Goal: Task Accomplishment & Management: Use online tool/utility

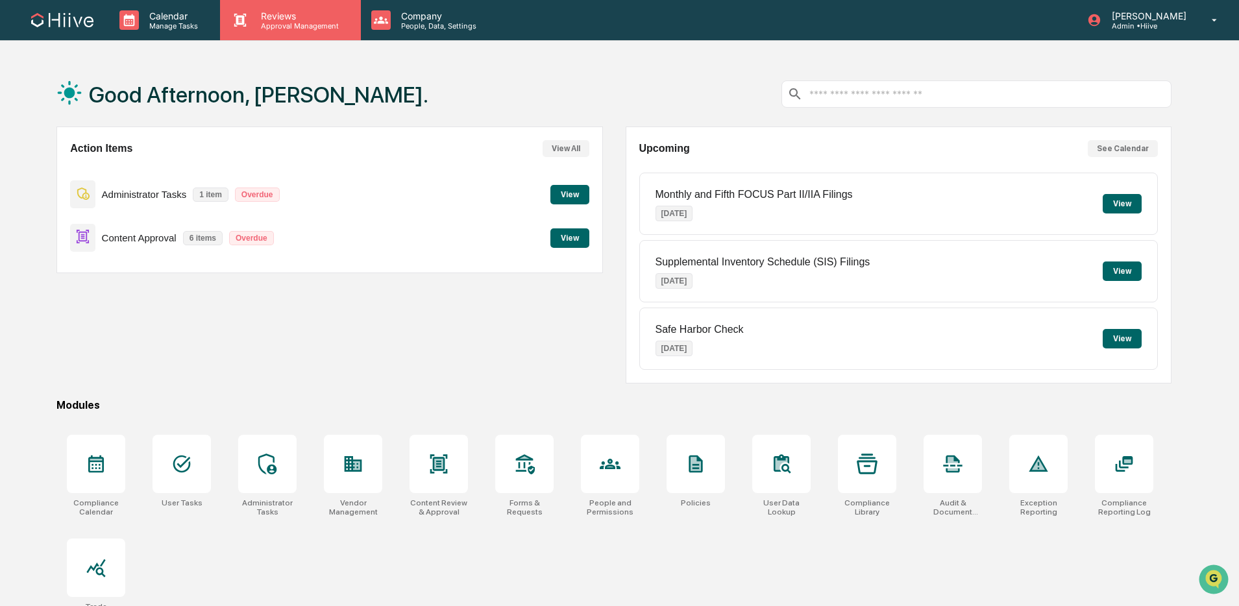
click at [293, 32] on div "Reviews Approval Management" at bounding box center [290, 20] width 140 height 40
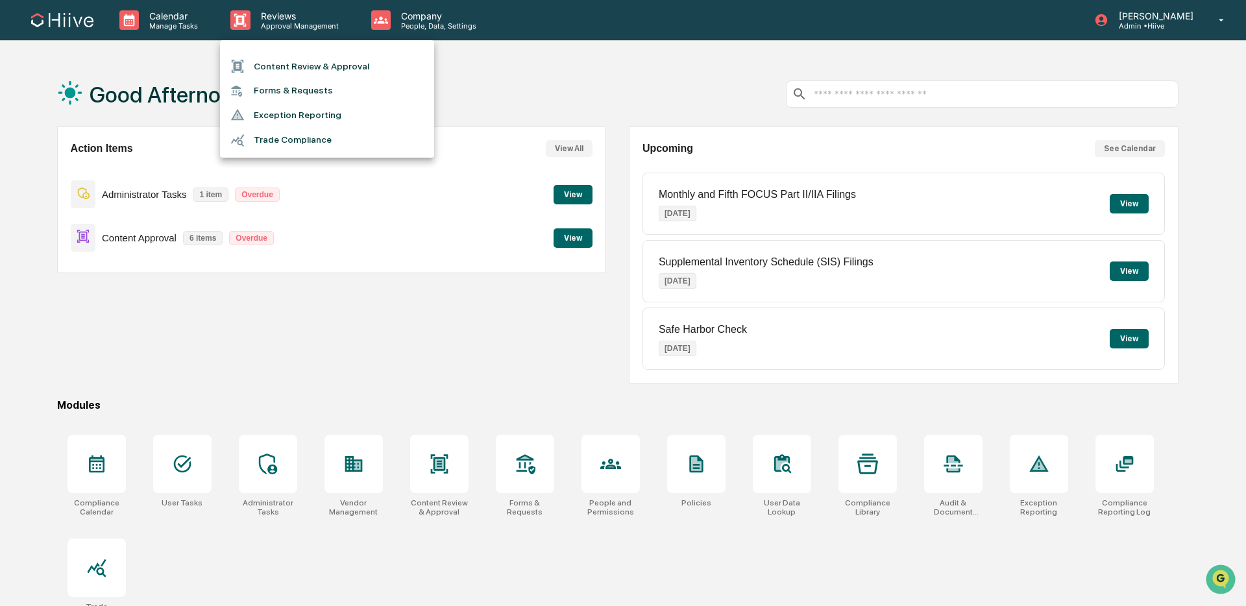
click at [265, 62] on li "Content Review & Approval" at bounding box center [327, 66] width 214 height 25
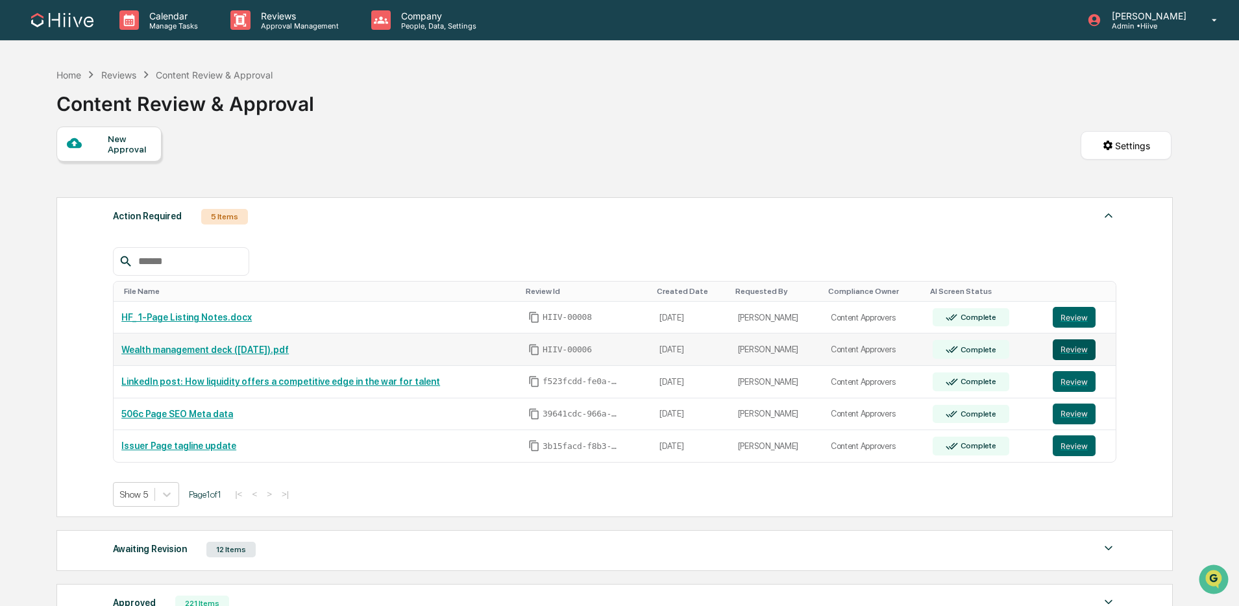
click at [1068, 350] on button "Review" at bounding box center [1074, 349] width 43 height 21
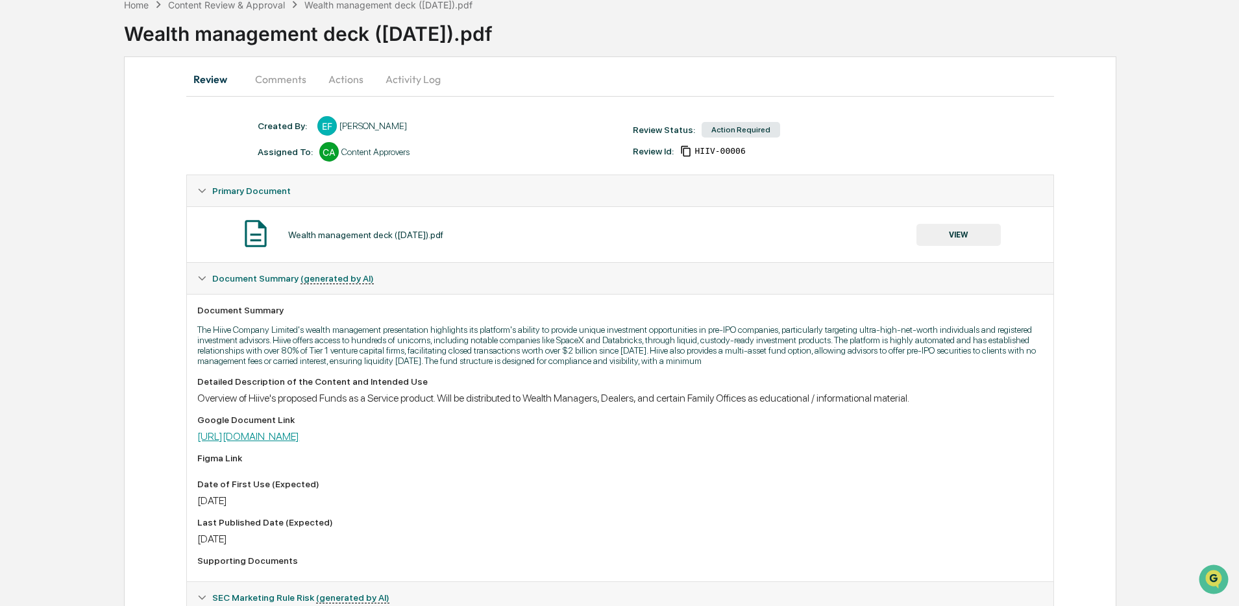
scroll to position [68, 0]
click at [299, 445] on link "https://docs.google.com/presentation/d/1fXtOC5qW-oGZWWV6Tuo83QIoRuacLjtMs162e-O…" at bounding box center [248, 438] width 102 height 12
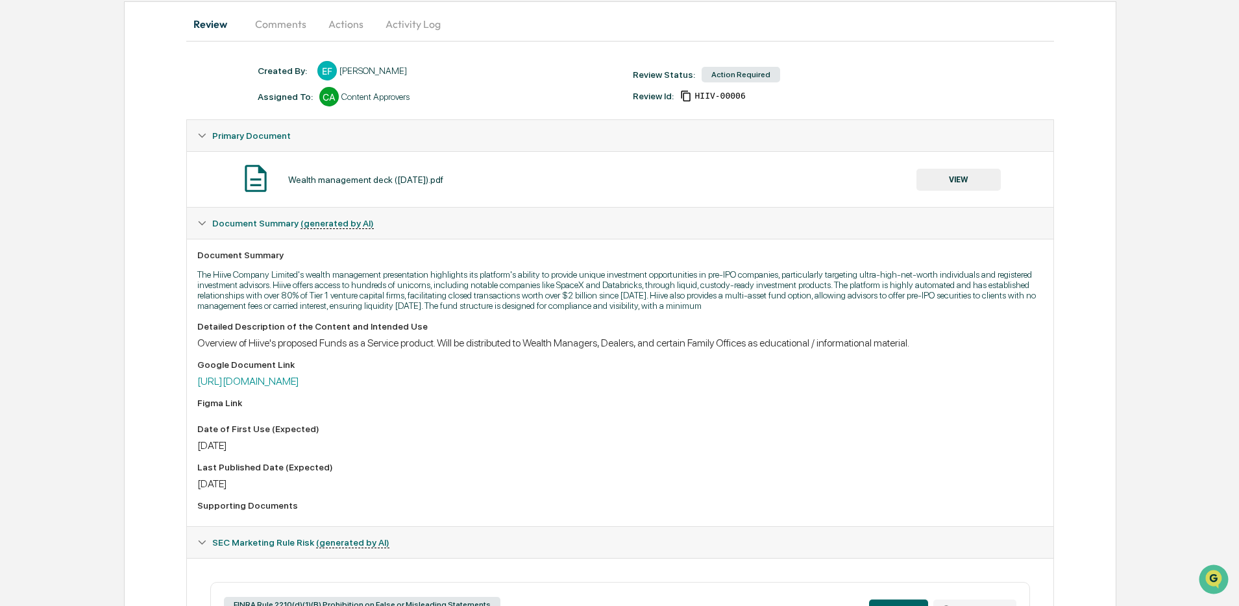
scroll to position [0, 0]
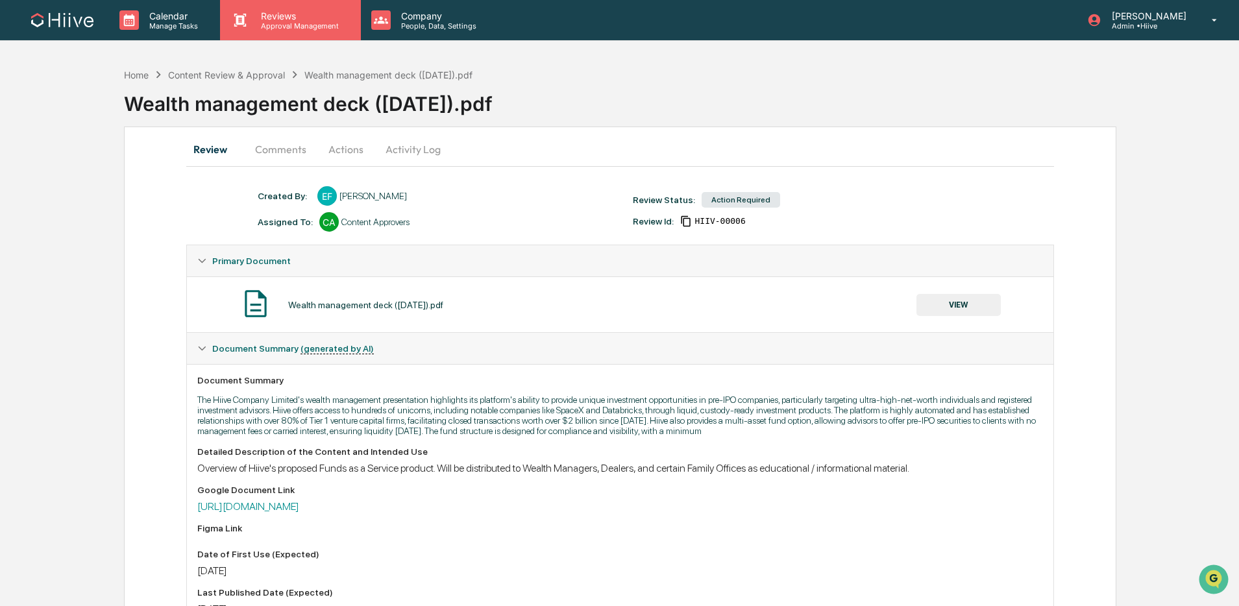
click at [306, 22] on p "Approval Management" at bounding box center [298, 25] width 95 height 9
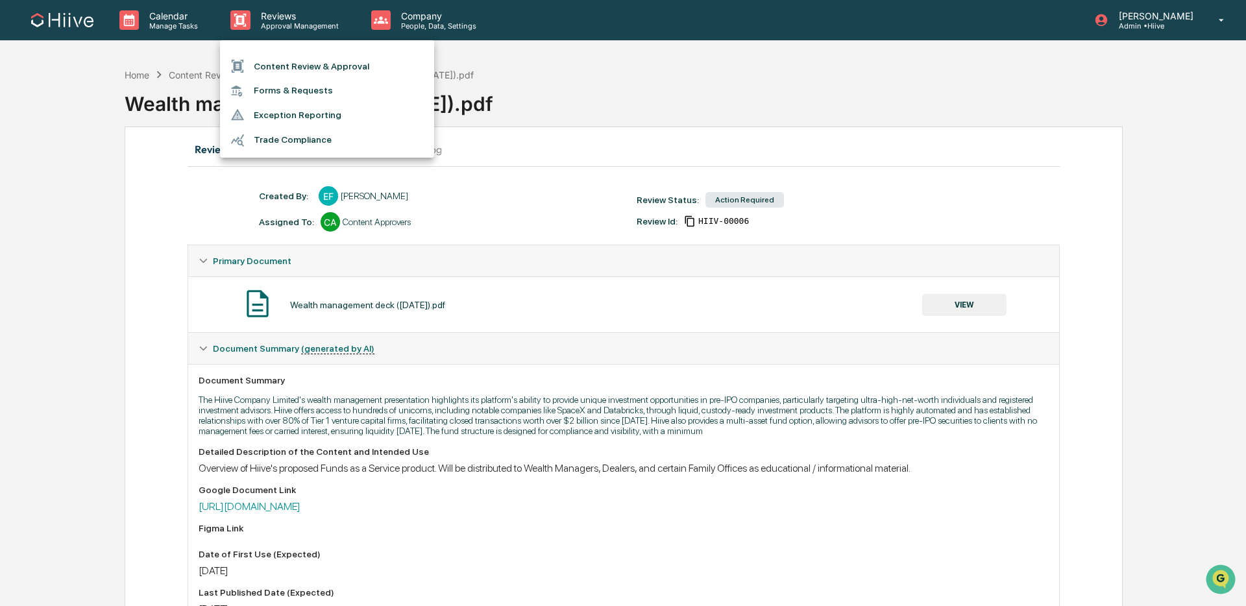
click at [295, 69] on li "Content Review & Approval" at bounding box center [327, 66] width 214 height 25
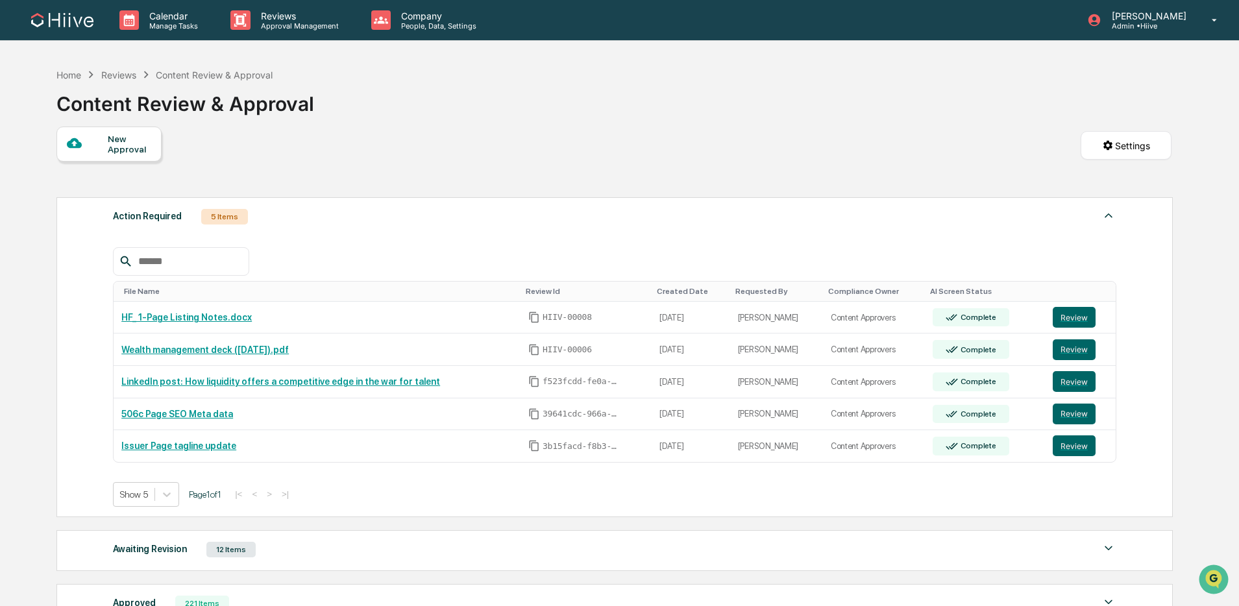
click at [913, 265] on div at bounding box center [614, 261] width 1003 height 29
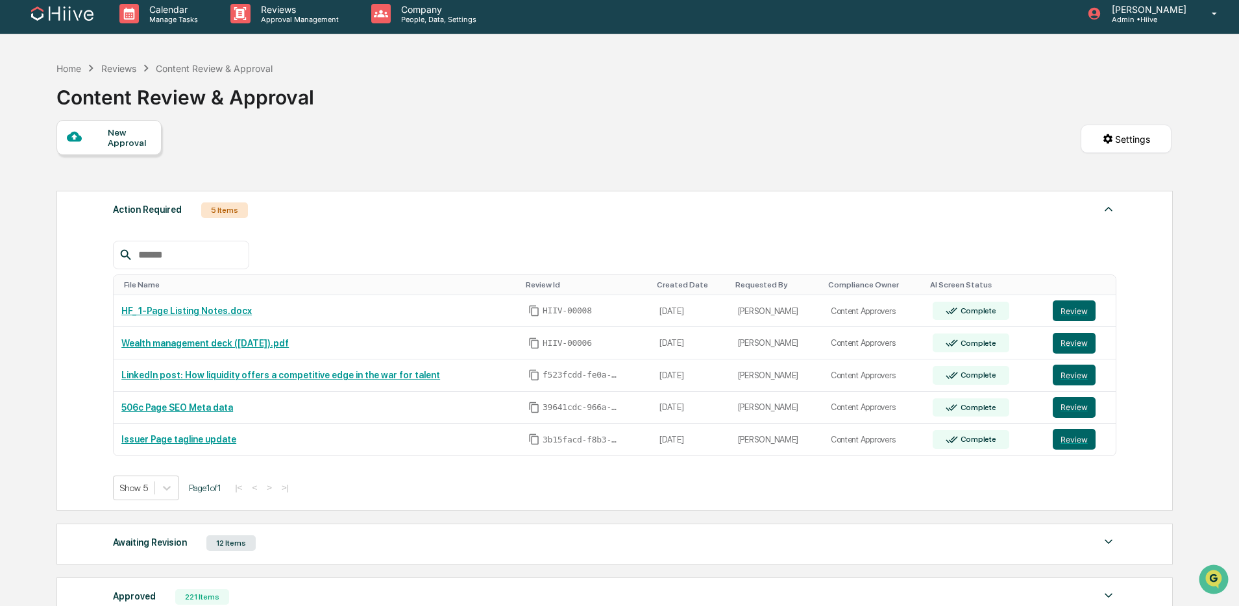
scroll to position [5, 0]
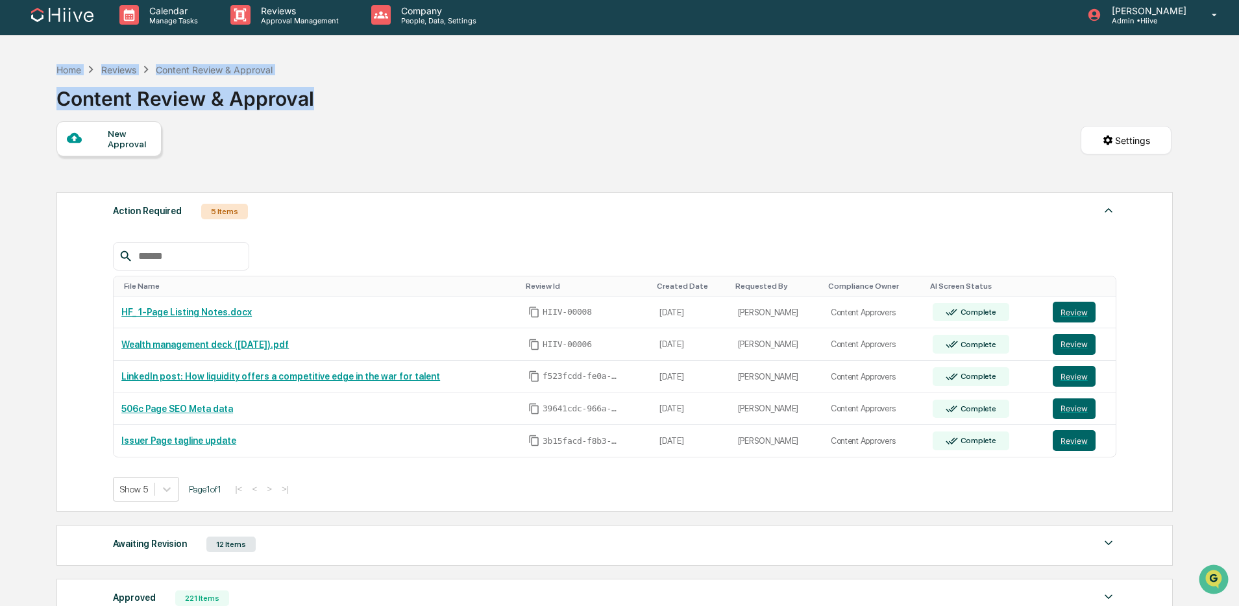
drag, startPoint x: 315, startPoint y: 109, endPoint x: 49, endPoint y: 62, distance: 270.3
click at [49, 61] on div "Home Reviews Content Review & Approval Content Review & Approval New Approval S…" at bounding box center [614, 423] width 1154 height 735
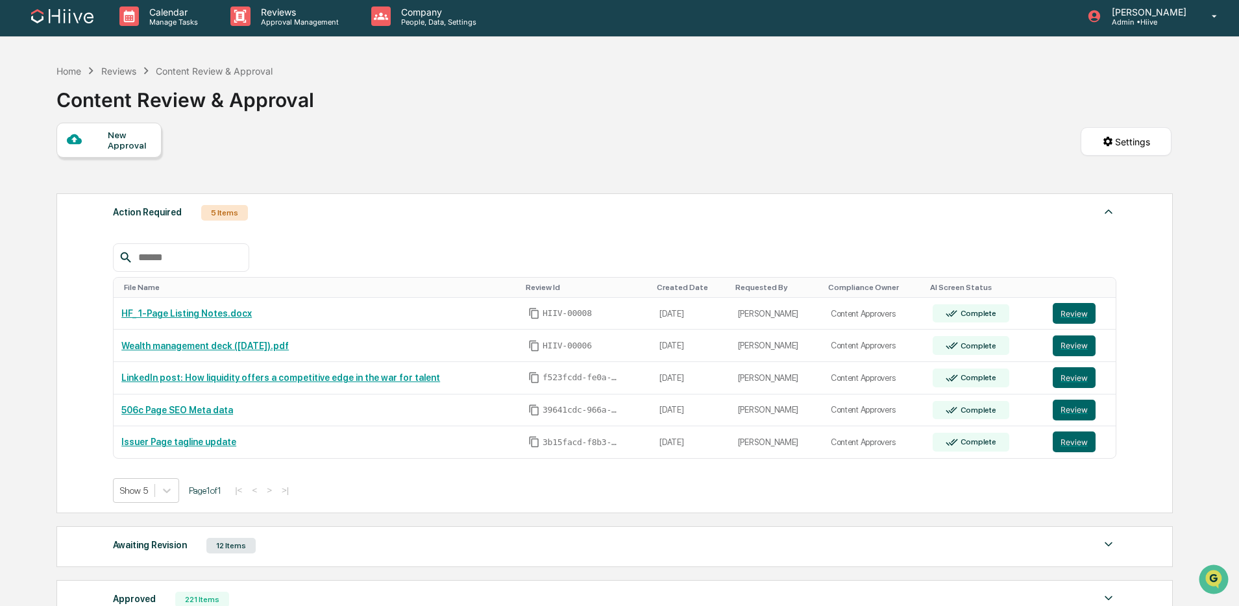
drag, startPoint x: 254, startPoint y: 114, endPoint x: 305, endPoint y: 108, distance: 51.6
click at [256, 113] on div "Content Review & Approval" at bounding box center [185, 97] width 258 height 39
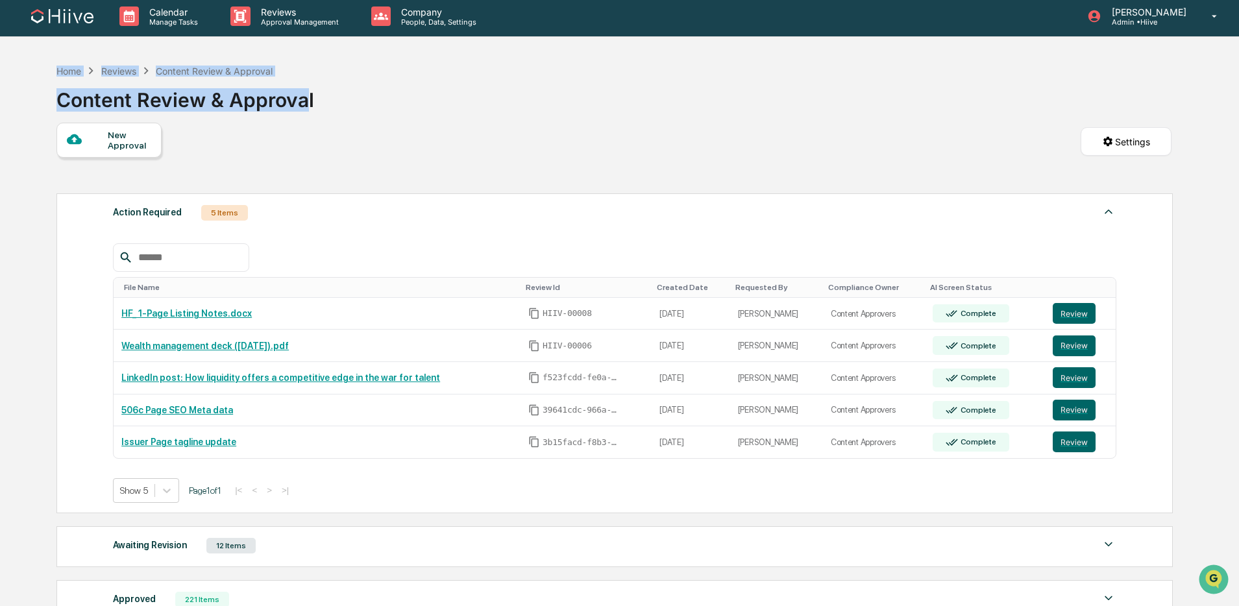
drag, startPoint x: 309, startPoint y: 106, endPoint x: 36, endPoint y: 74, distance: 275.2
click at [36, 74] on div "Calendar Manage Tasks Reviews Approval Management Company People, Data, Setting…" at bounding box center [619, 394] width 1239 height 796
click at [122, 86] on div "Content Review & Approval" at bounding box center [185, 95] width 258 height 34
drag, startPoint x: 290, startPoint y: 93, endPoint x: -27, endPoint y: 69, distance: 318.3
click at [0, 69] on html "Calendar Manage Tasks Reviews Approval Management Company People, Data, Setting…" at bounding box center [619, 299] width 1239 height 606
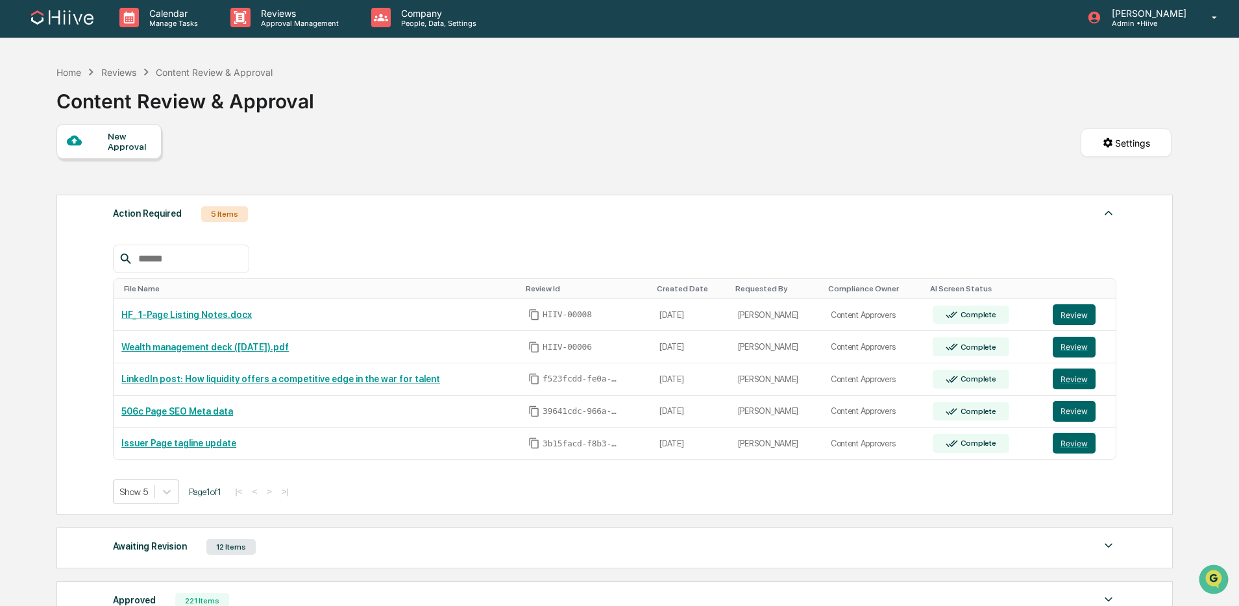
click at [164, 93] on div "Content Review & Approval" at bounding box center [185, 96] width 258 height 34
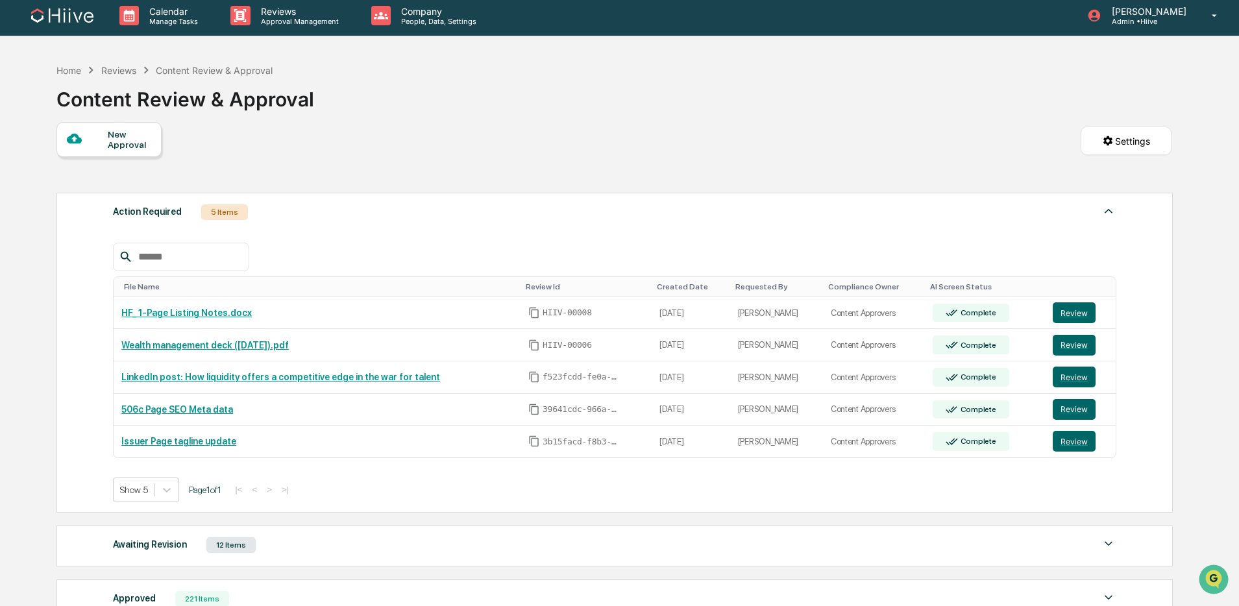
scroll to position [0, 0]
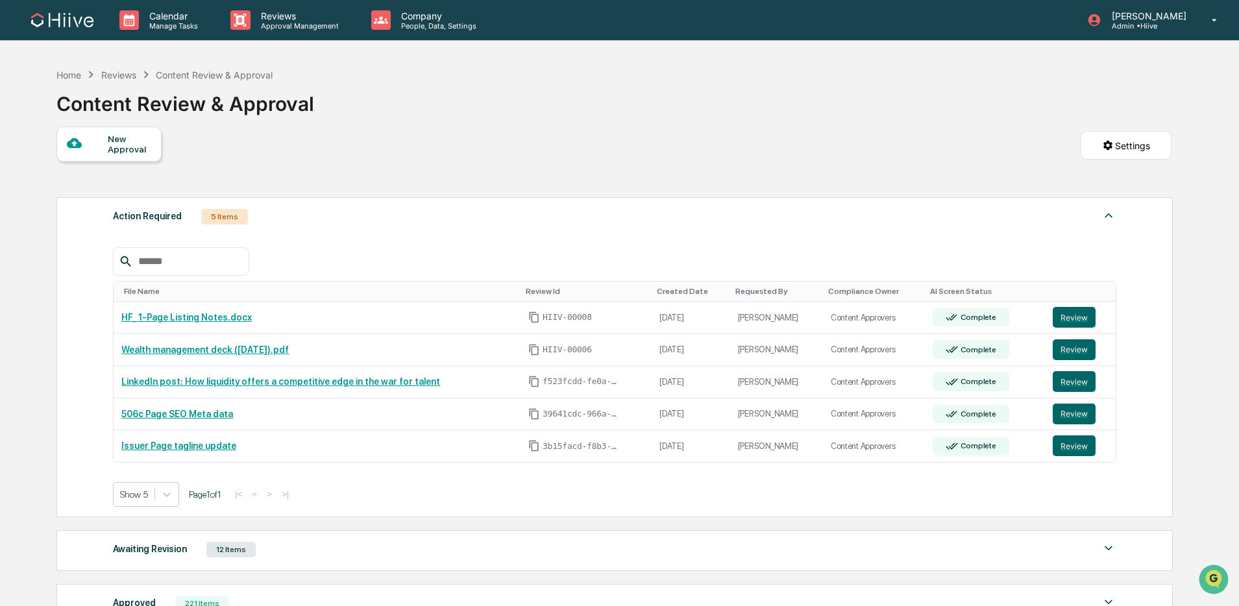
click at [312, 102] on div "Home Reviews Content Review & Approval Content Review & Approval" at bounding box center [613, 94] width 1115 height 65
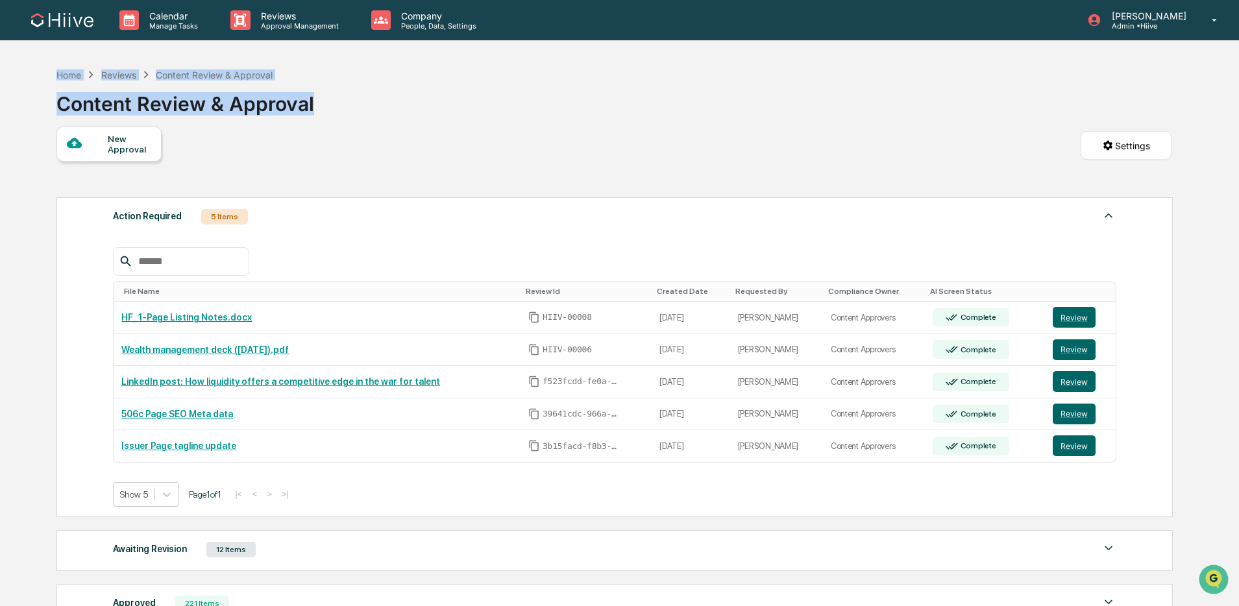
drag, startPoint x: 285, startPoint y: 99, endPoint x: 21, endPoint y: 79, distance: 264.9
click at [14, 77] on div "Calendar Manage Tasks Reviews Approval Management Company People, Data, Setting…" at bounding box center [619, 398] width 1239 height 796
click at [128, 109] on div "Content Review & Approval" at bounding box center [185, 99] width 258 height 34
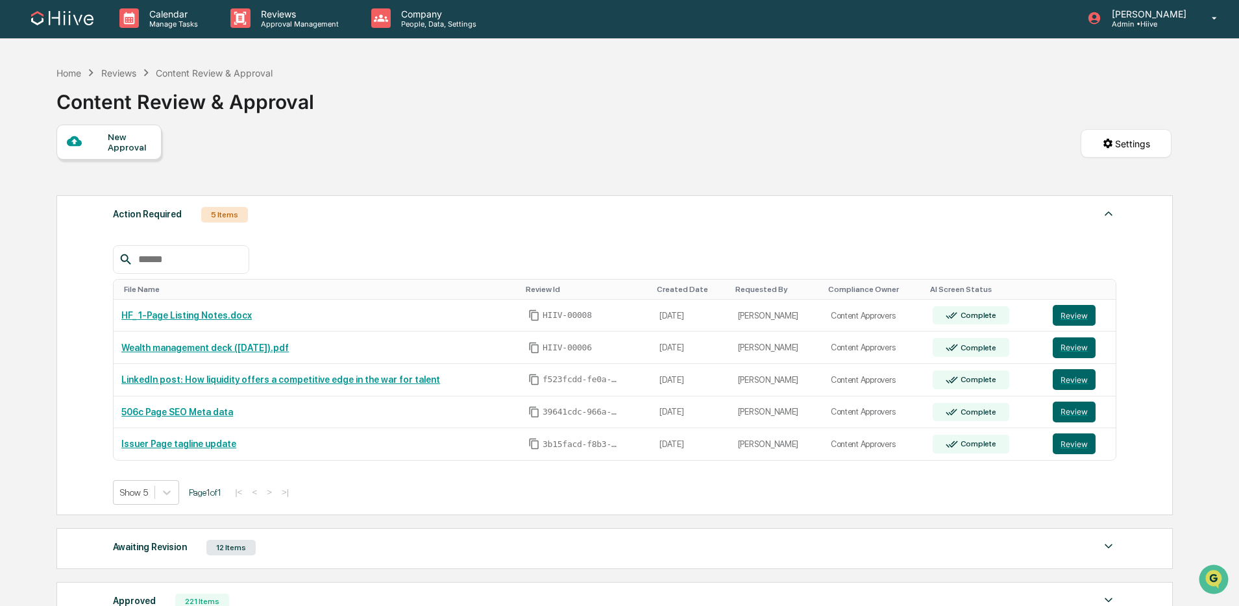
scroll to position [3, 0]
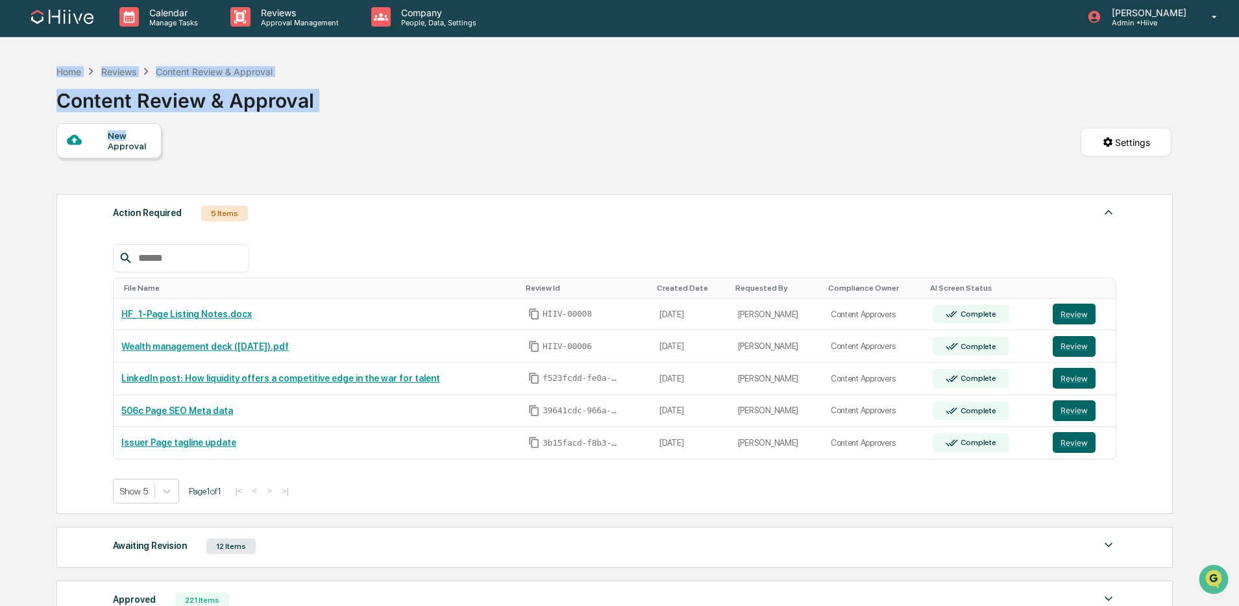
drag, startPoint x: 158, startPoint y: 134, endPoint x: 33, endPoint y: 76, distance: 137.3
click at [33, 76] on div "Calendar Manage Tasks Reviews Approval Management Company People, Data, Setting…" at bounding box center [619, 395] width 1239 height 796
click at [78, 103] on div "Content Review & Approval" at bounding box center [185, 96] width 258 height 34
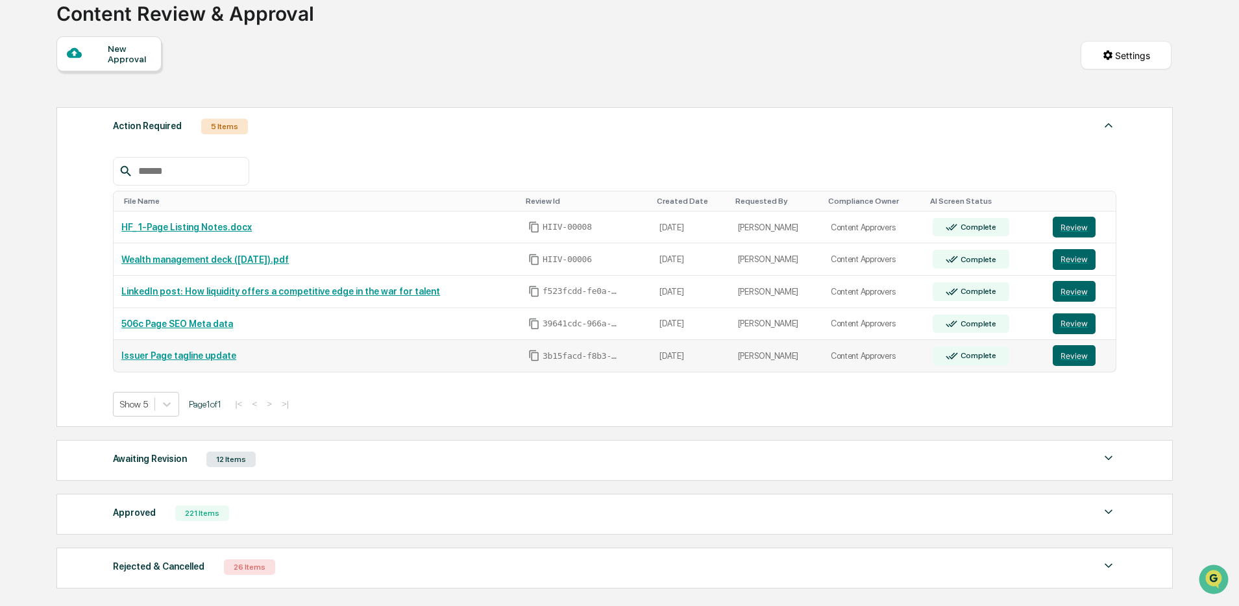
scroll to position [195, 0]
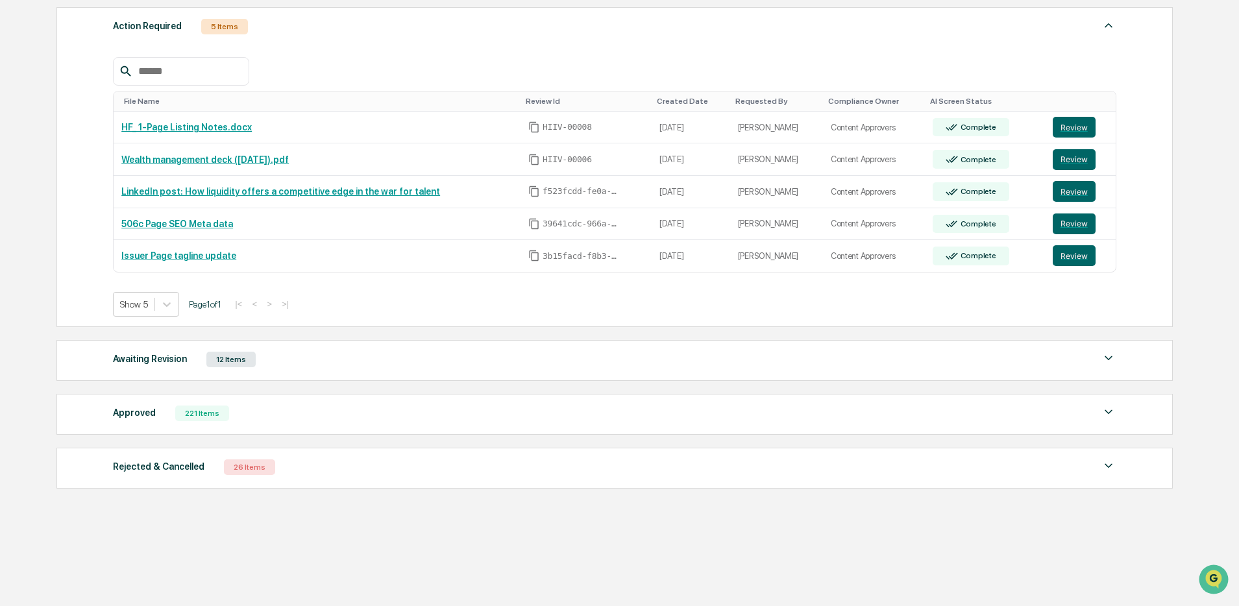
click at [265, 354] on div "Awaiting Revision 12 Items" at bounding box center [614, 359] width 1003 height 18
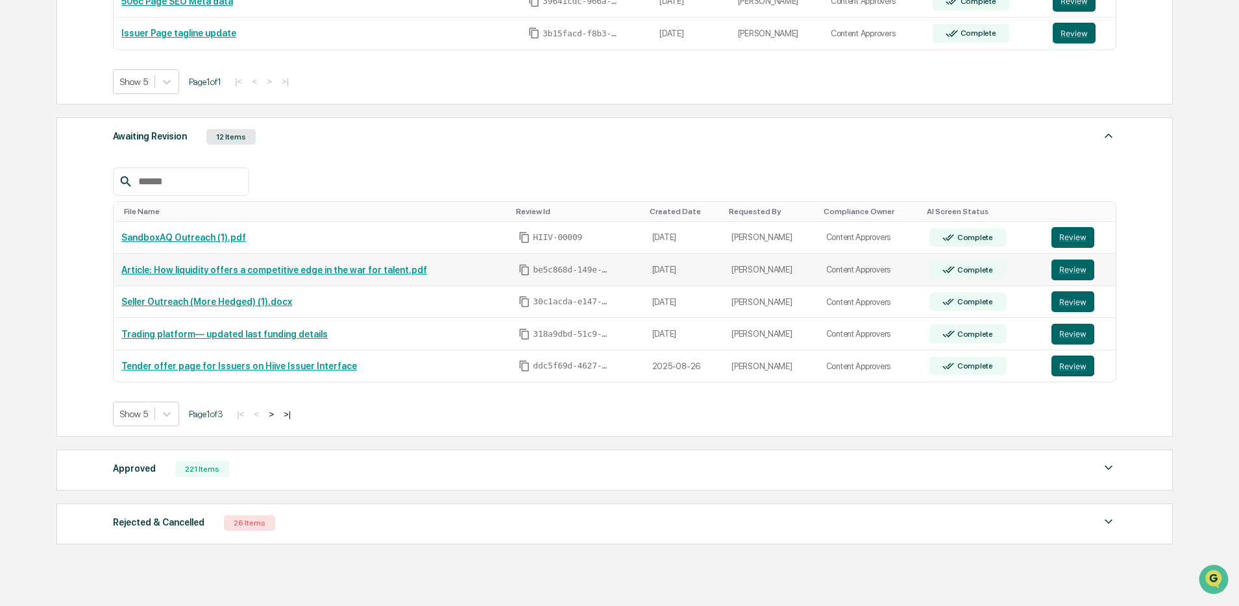
scroll to position [419, 0]
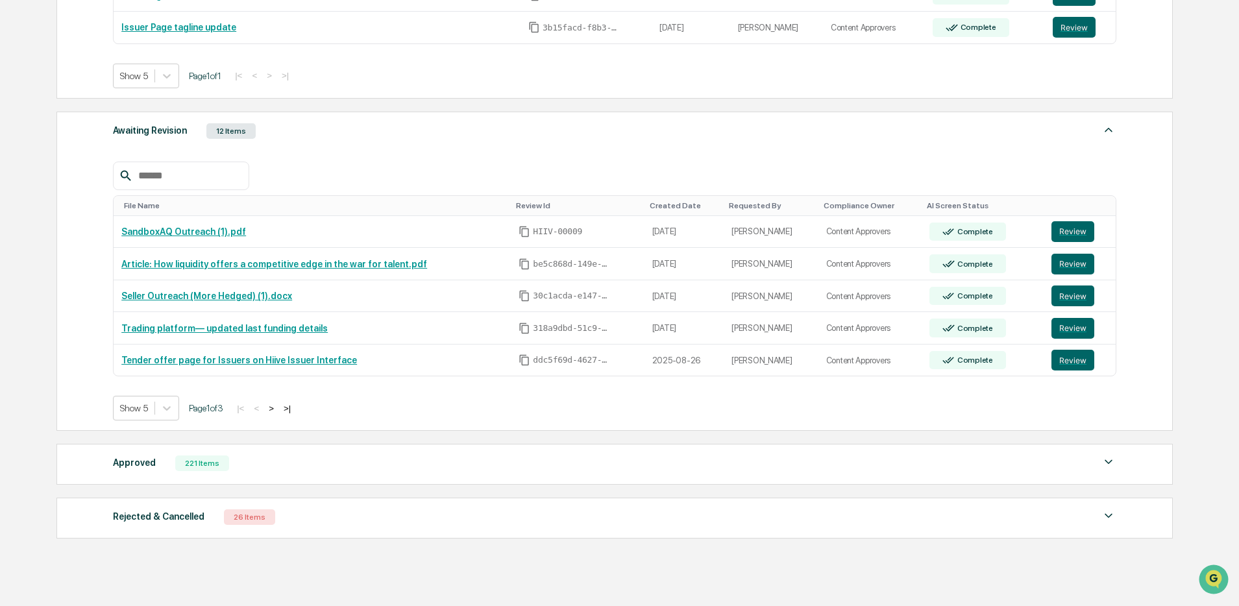
click at [169, 180] on input "text" at bounding box center [188, 175] width 110 height 17
click at [192, 454] on div "Approved 221 Items File Name Review Id Created Date Requested By Compliance Own…" at bounding box center [614, 464] width 1116 height 41
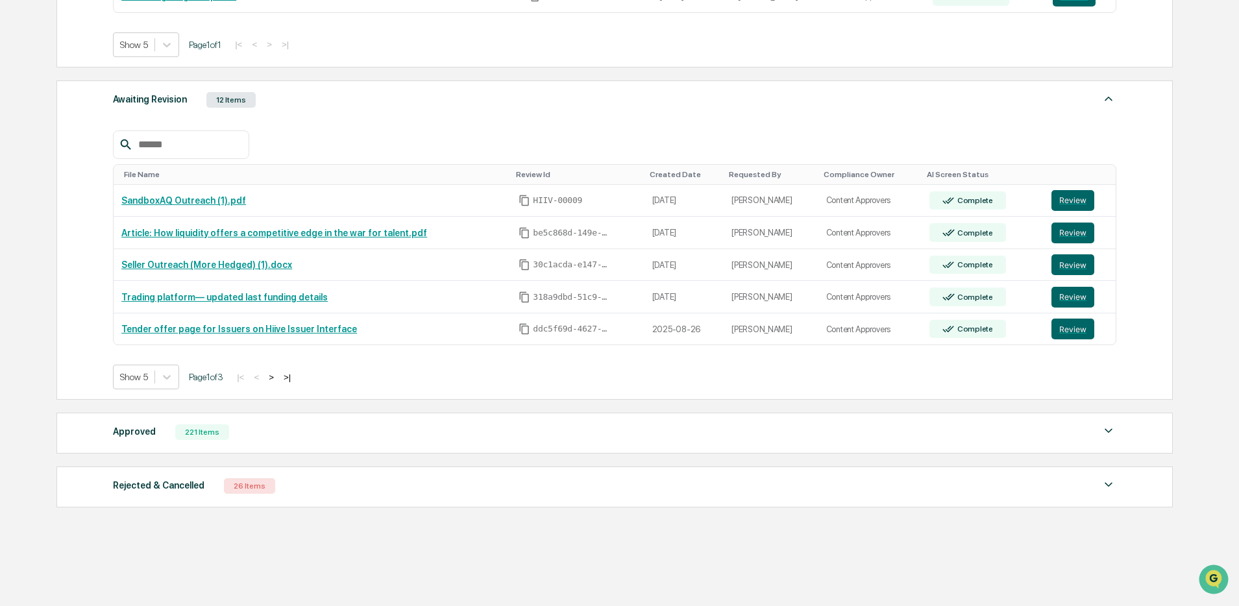
scroll to position [474, 0]
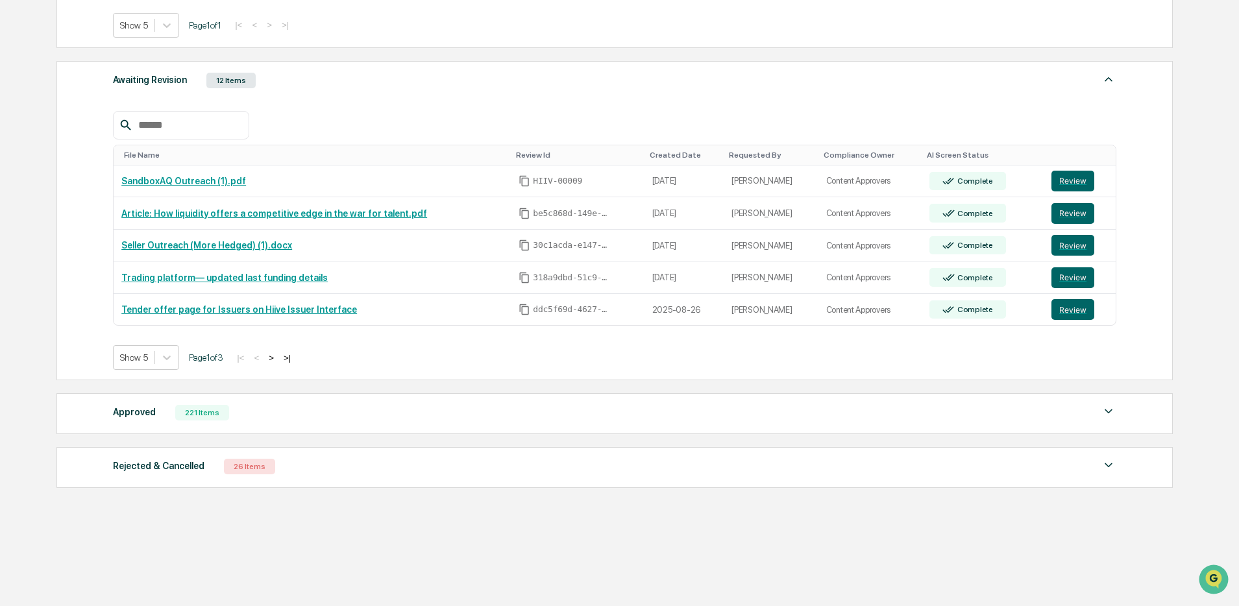
click at [204, 413] on div "221 Items" at bounding box center [202, 413] width 54 height 16
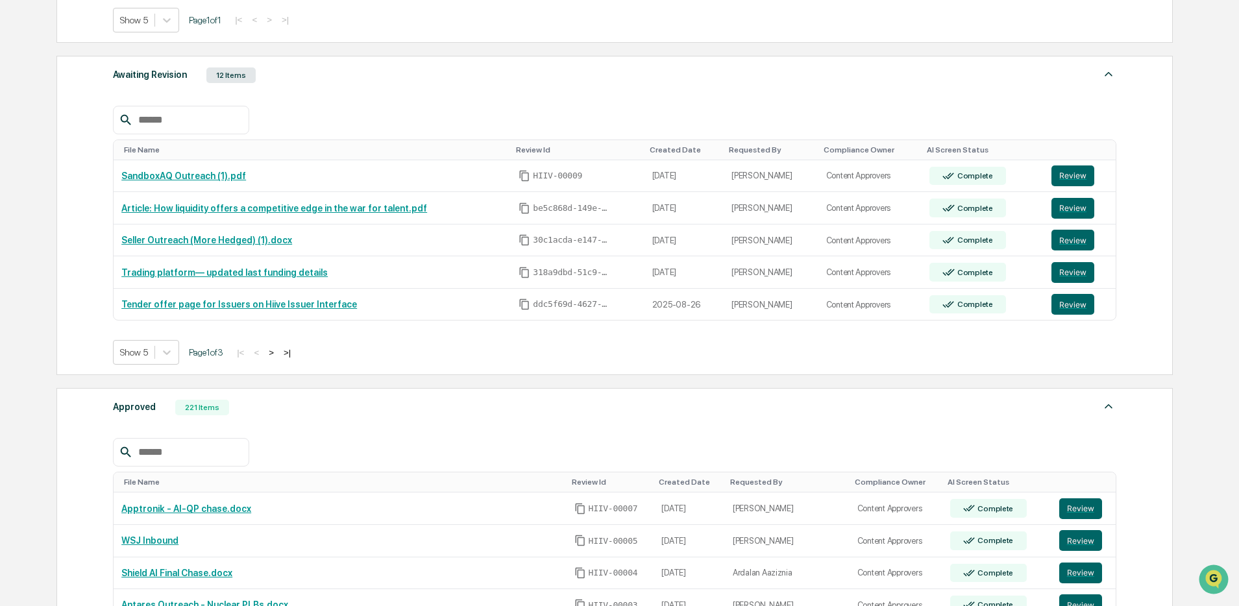
click at [143, 456] on input "text" at bounding box center [188, 452] width 110 height 17
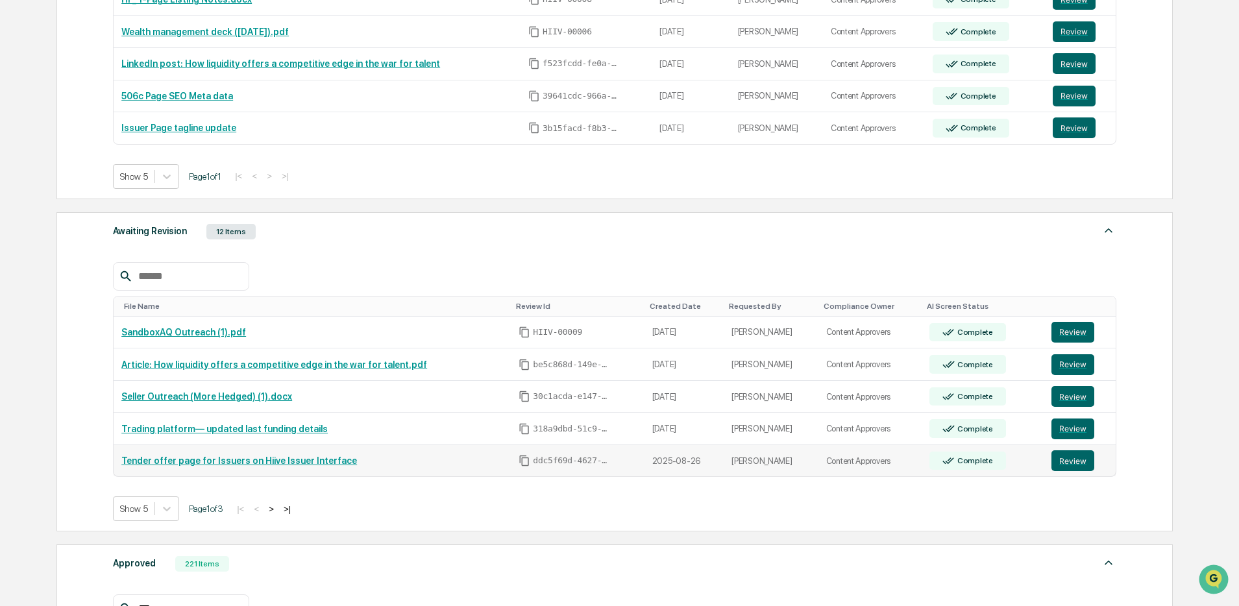
scroll to position [313, 0]
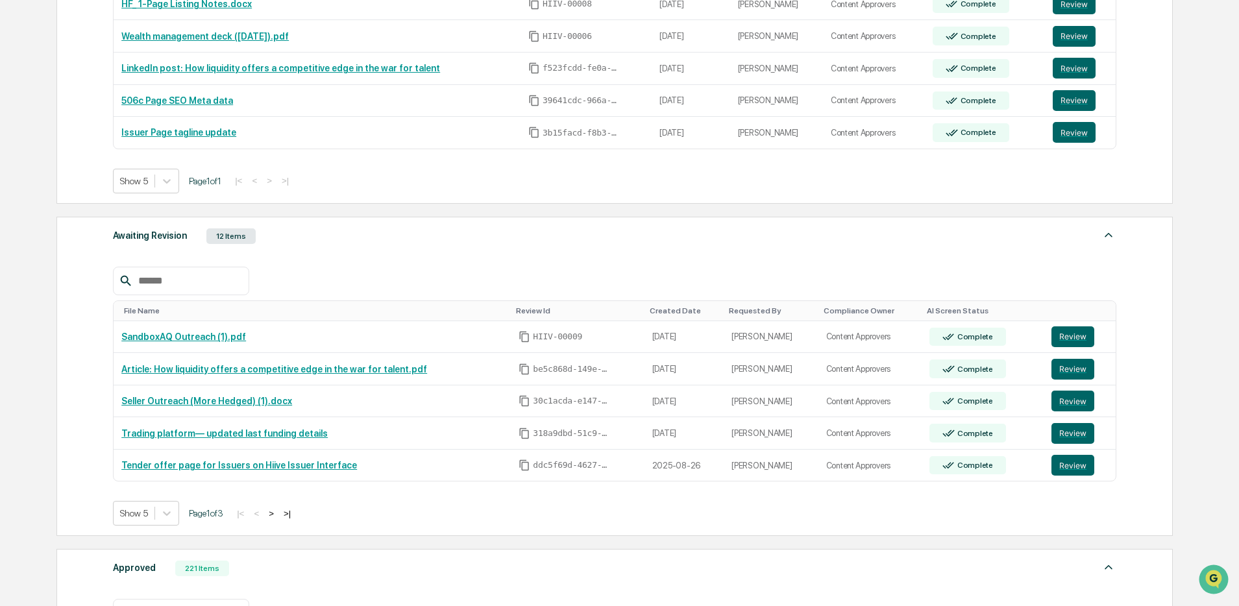
type input "***"
click at [389, 240] on div "Awaiting Revision 12 Items" at bounding box center [614, 236] width 1003 height 18
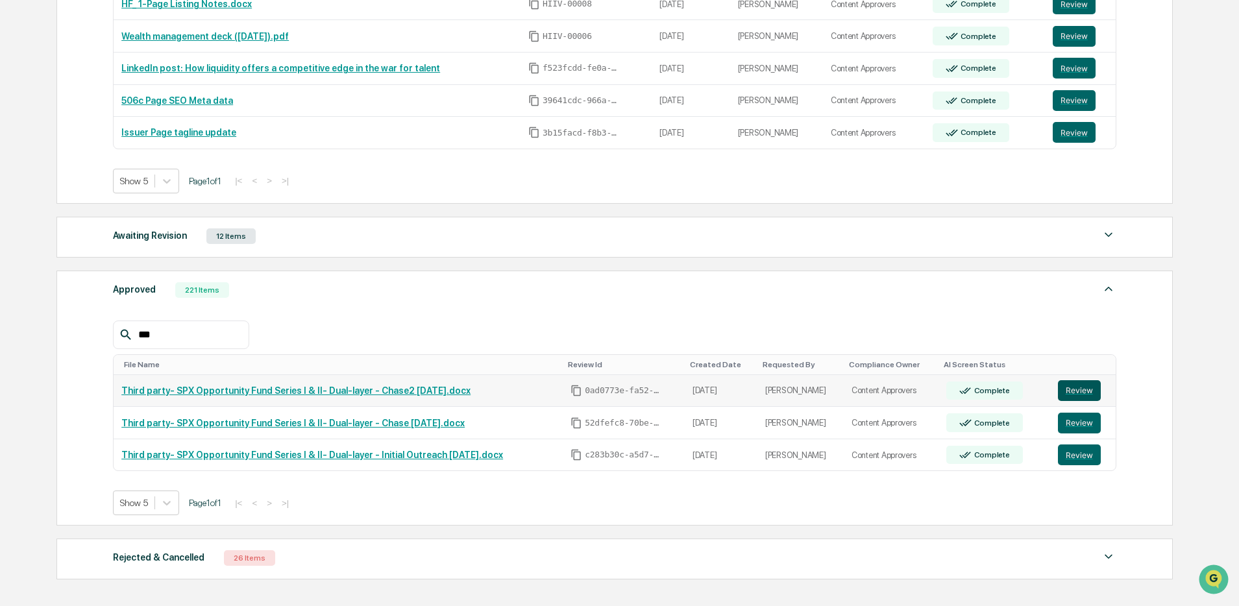
click at [1092, 397] on button "Review" at bounding box center [1079, 390] width 43 height 21
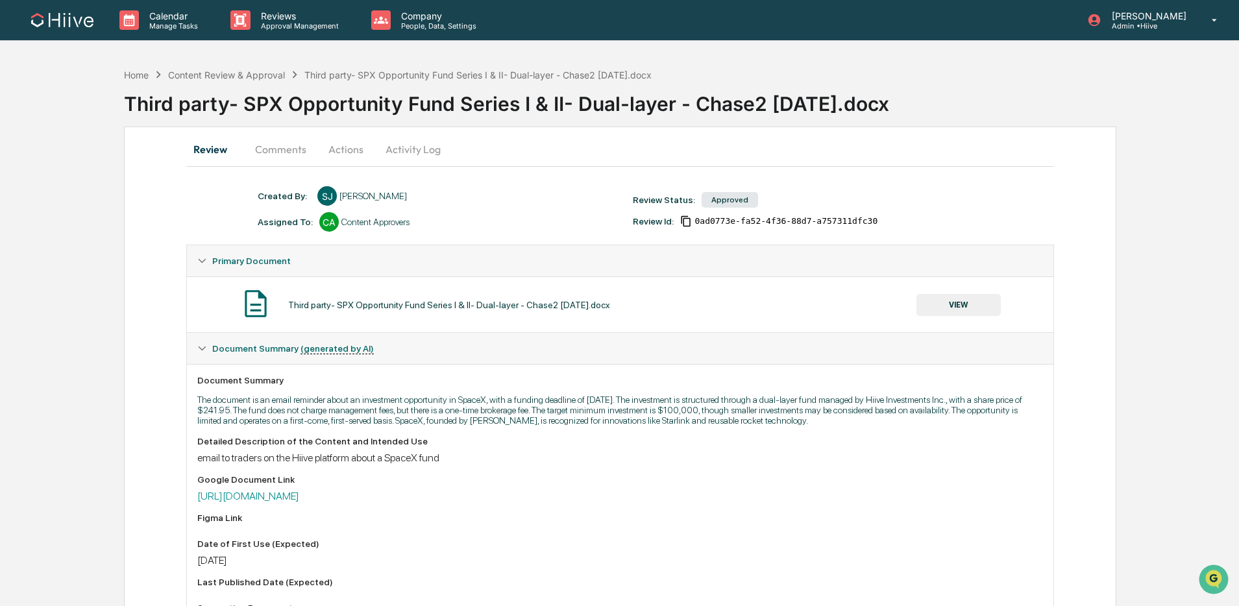
click at [938, 307] on button "VIEW" at bounding box center [958, 305] width 84 height 22
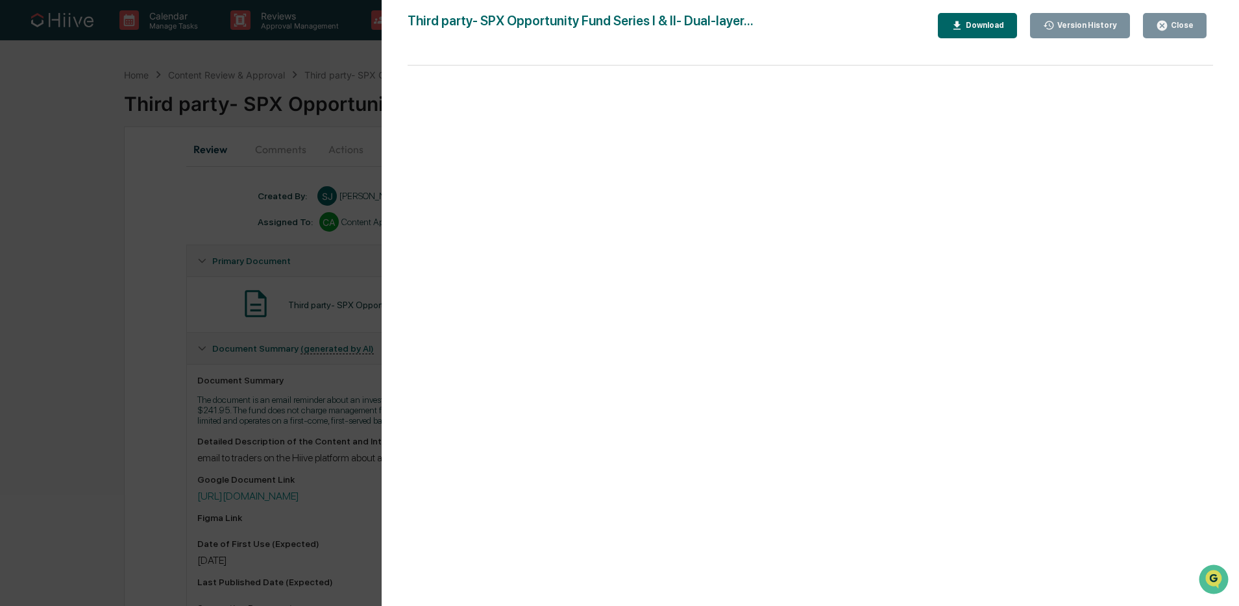
click at [1161, 29] on icon "button" at bounding box center [1162, 26] width 10 height 10
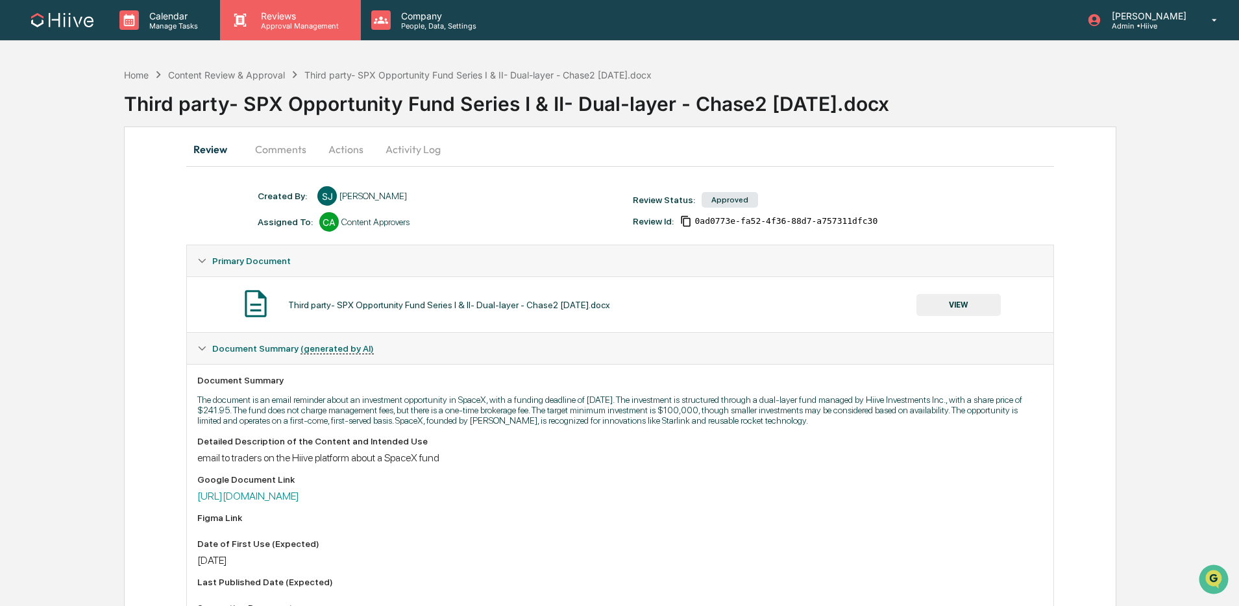
click at [282, 35] on div "Reviews Approval Management" at bounding box center [290, 20] width 140 height 40
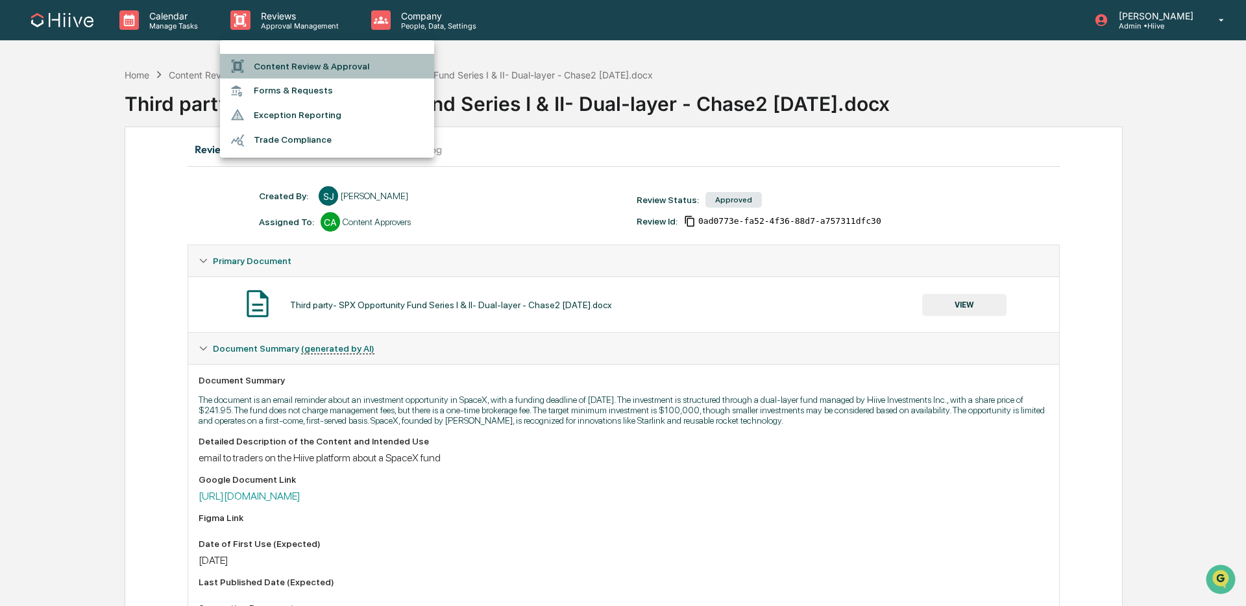
click at [315, 72] on li "Content Review & Approval" at bounding box center [327, 66] width 214 height 25
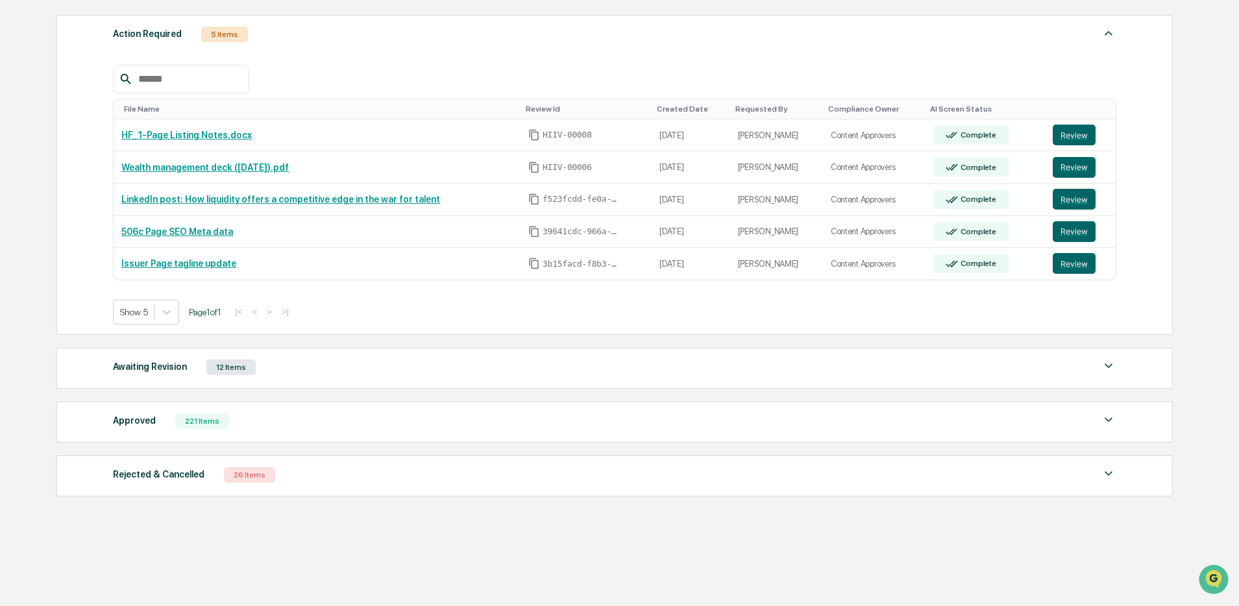
scroll to position [180, 0]
drag, startPoint x: 635, startPoint y: 60, endPoint x: 652, endPoint y: 57, distance: 16.4
click at [635, 60] on div "File Name Review Id Created Date Requested By Compliance Owner AI Screen Status…" at bounding box center [614, 186] width 1003 height 279
click at [1120, 19] on div "Action Required 5 Items File Name Review Id Created Date Requested By Complianc…" at bounding box center [614, 177] width 1116 height 320
click at [1107, 33] on img at bounding box center [1109, 35] width 16 height 16
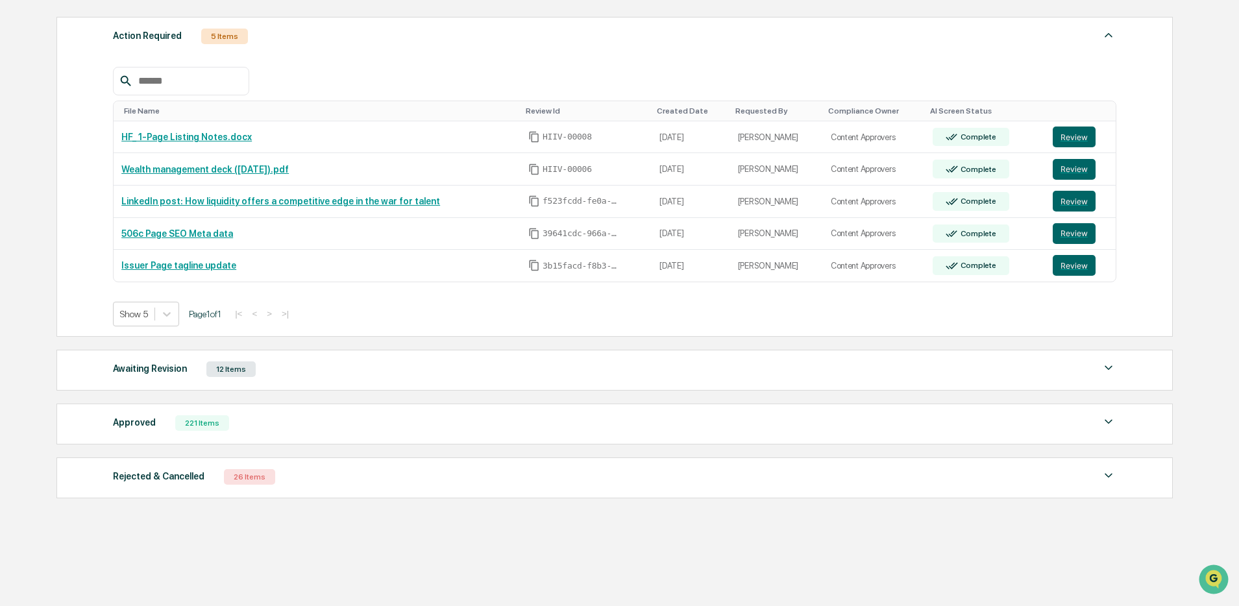
scroll to position [62, 0]
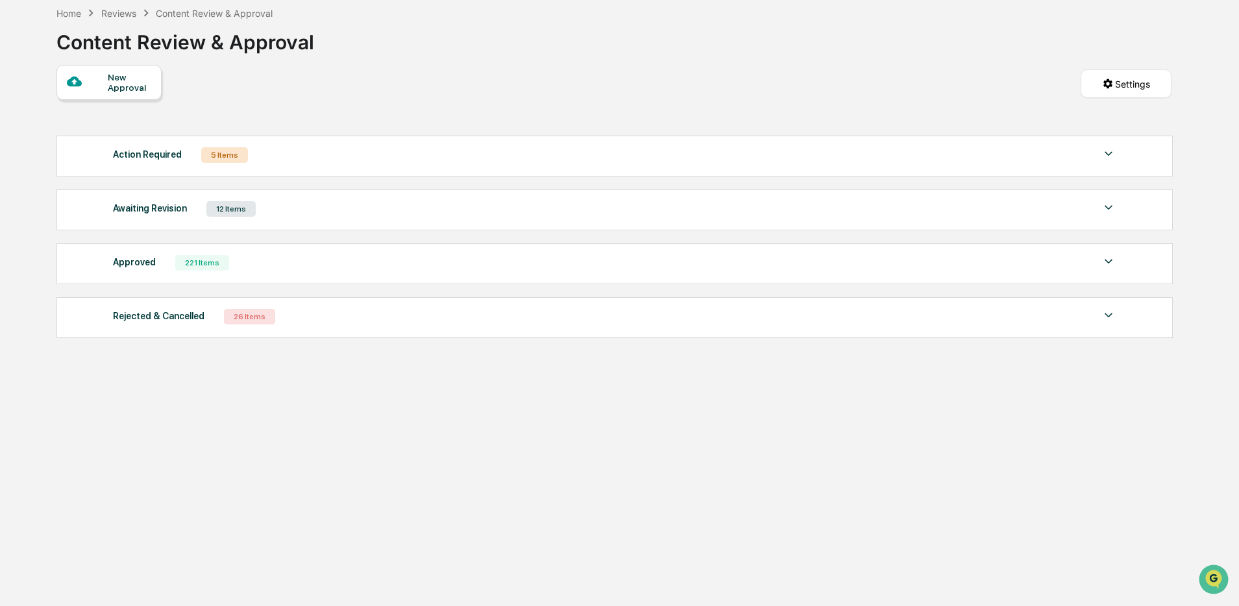
click at [1115, 162] on div at bounding box center [1109, 155] width 16 height 18
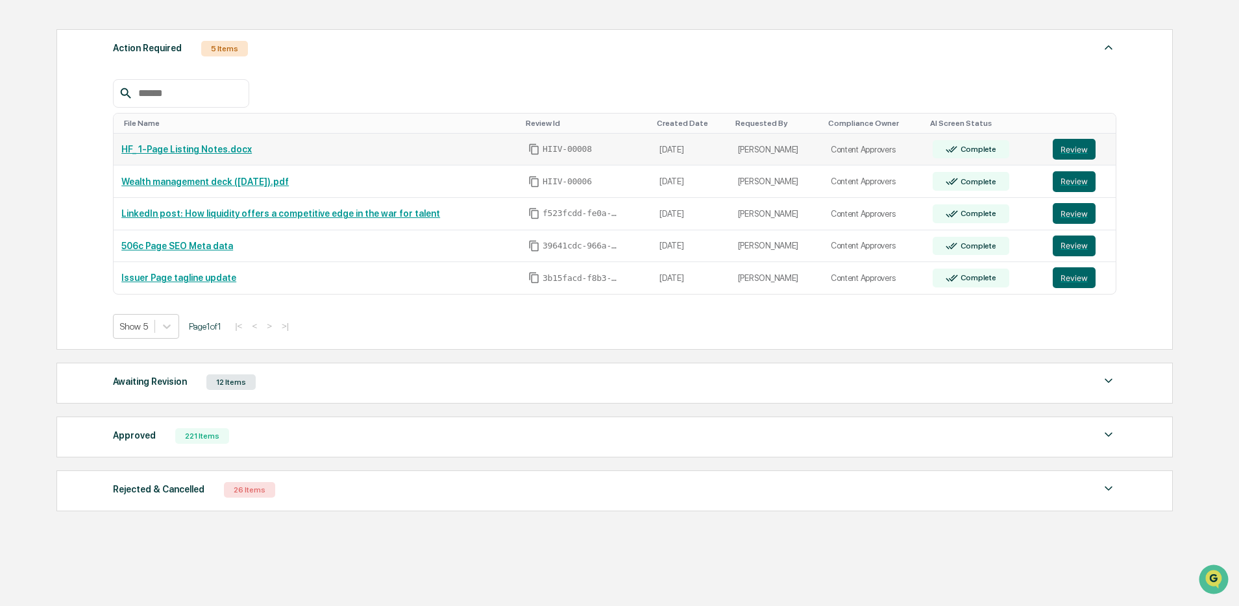
scroll to position [180, 0]
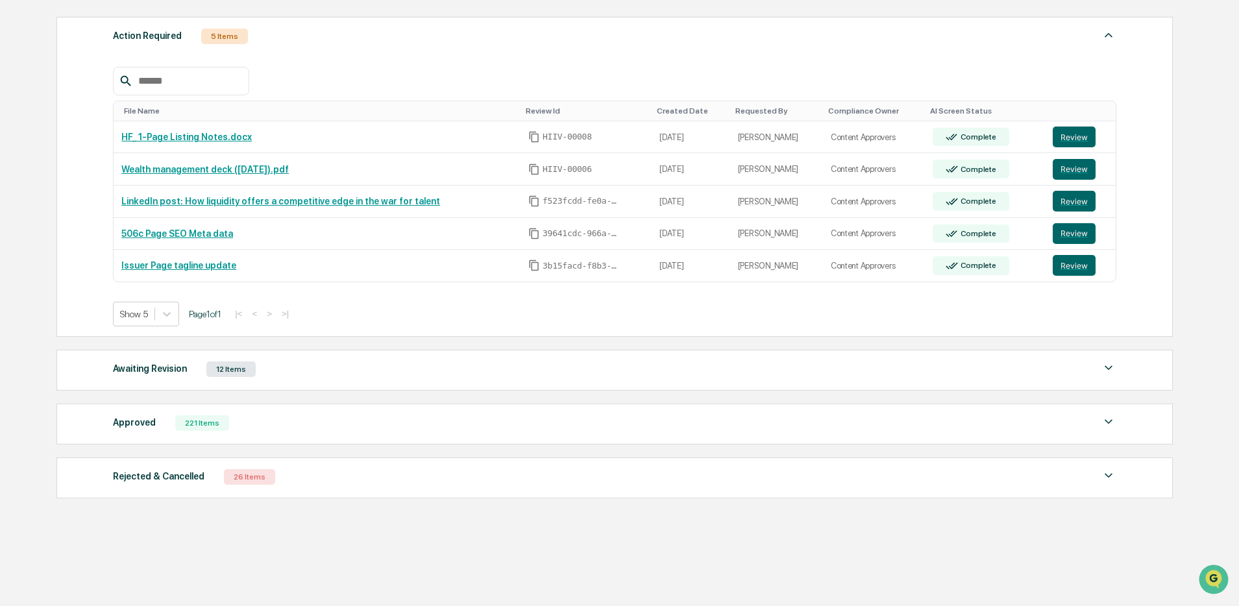
click at [1113, 38] on img at bounding box center [1109, 35] width 16 height 16
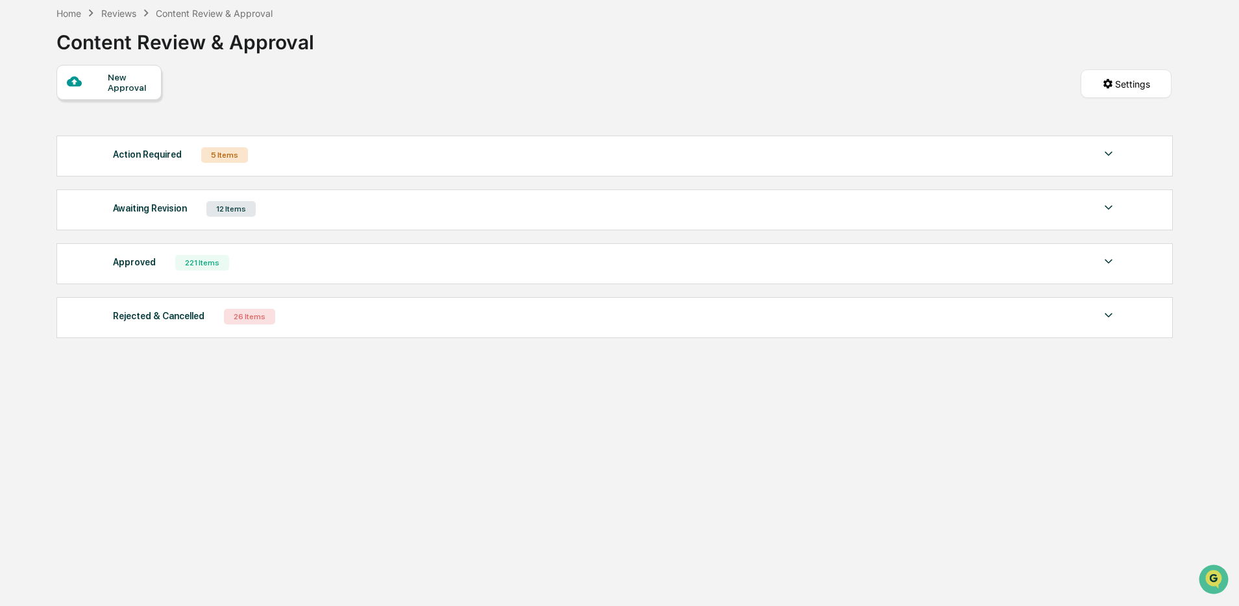
scroll to position [62, 0]
click at [1099, 155] on div "Action Required 5 Items" at bounding box center [614, 155] width 1003 height 18
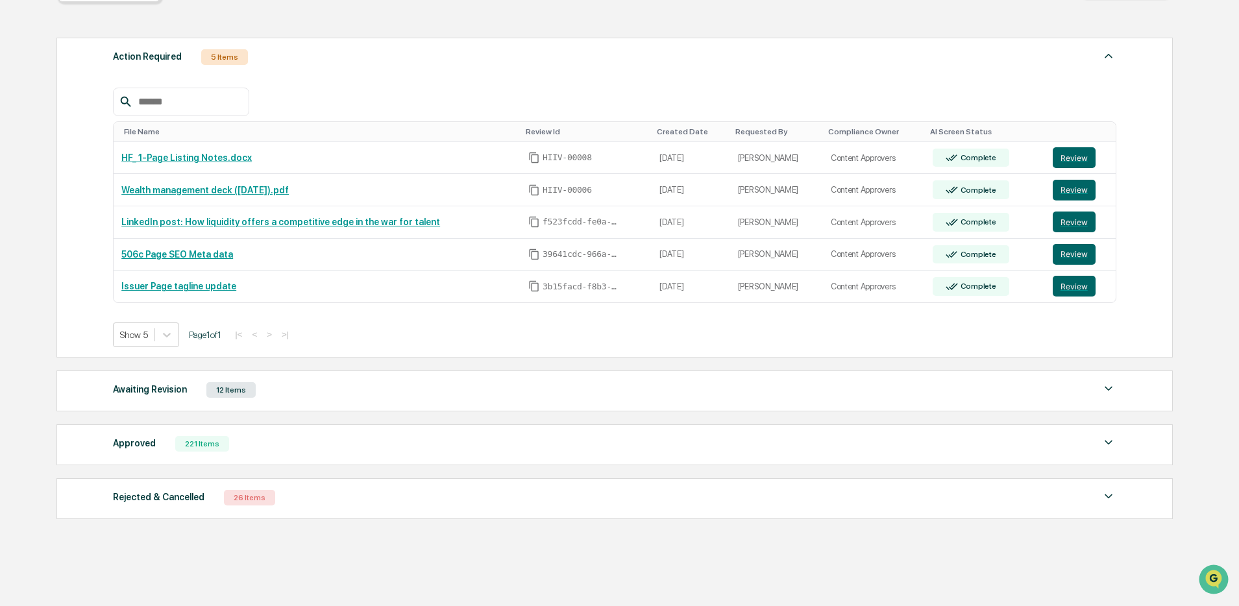
scroll to position [147, 0]
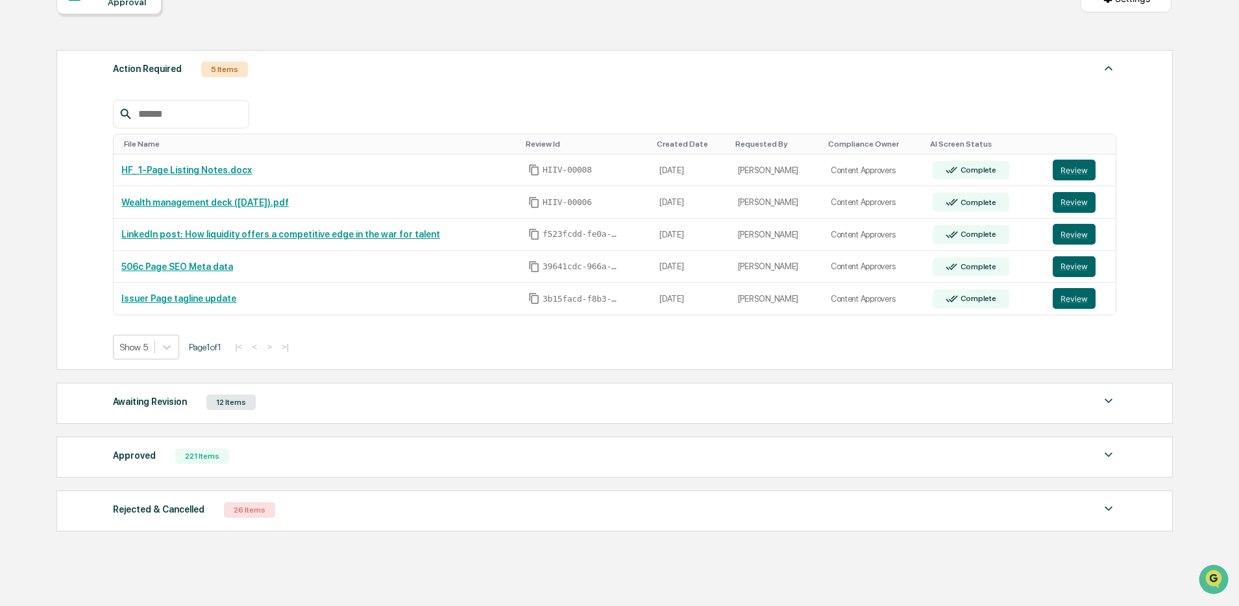
click at [1109, 71] on img at bounding box center [1109, 68] width 16 height 16
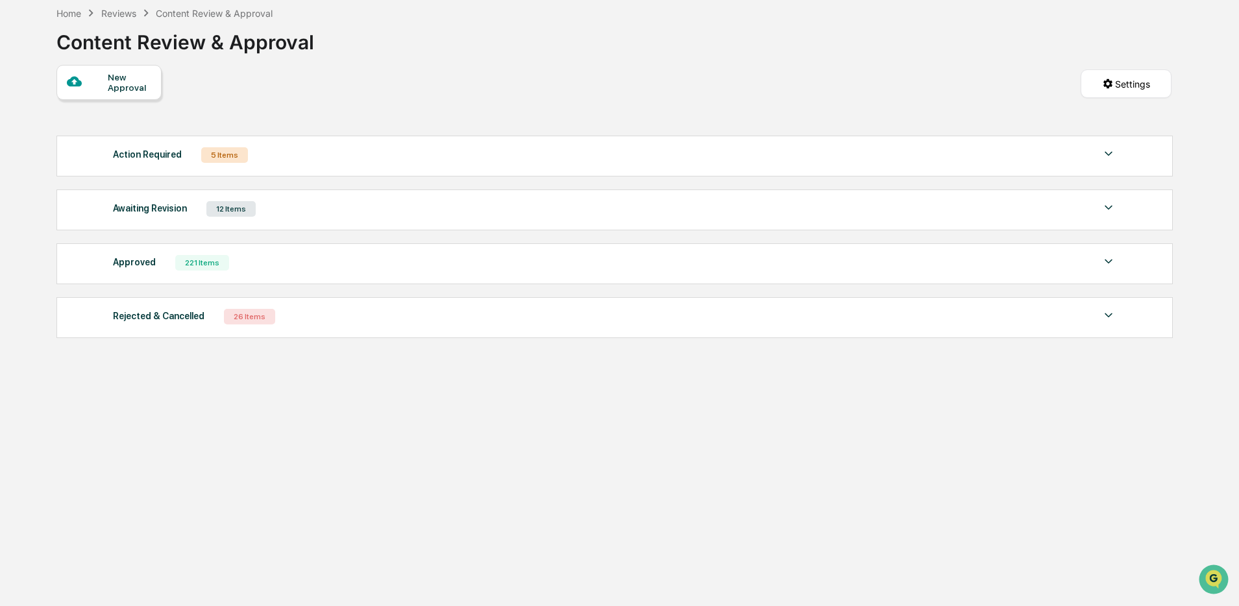
scroll to position [62, 0]
click at [879, 152] on div "Action Required 5 Items" at bounding box center [614, 155] width 1003 height 18
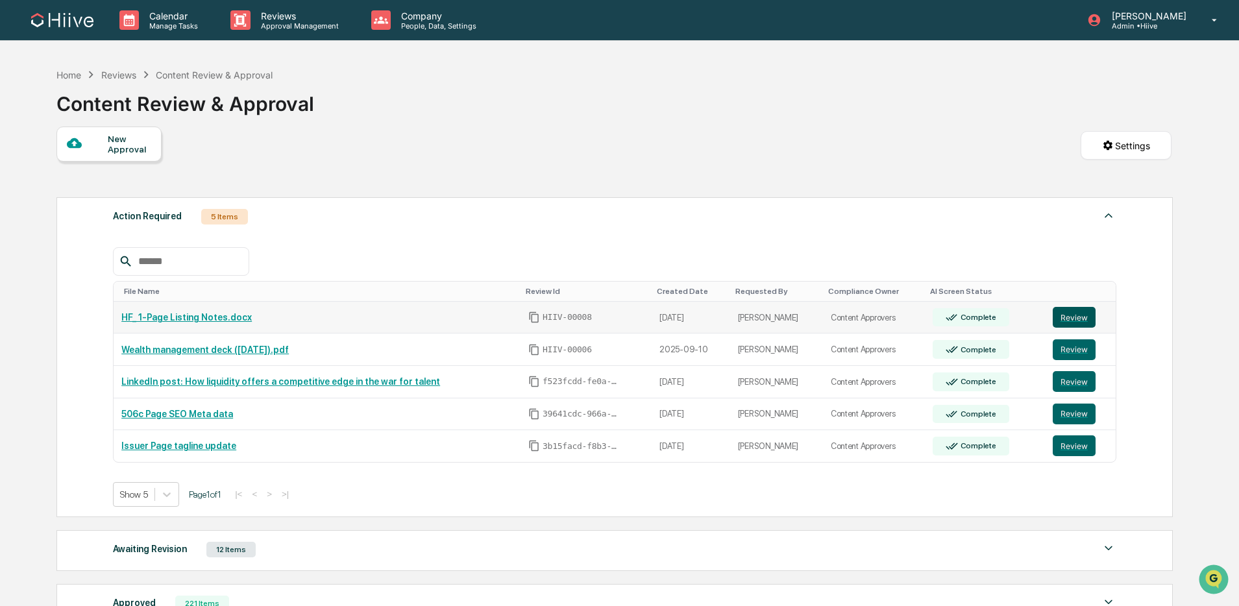
click at [1076, 324] on button "Review" at bounding box center [1074, 317] width 43 height 21
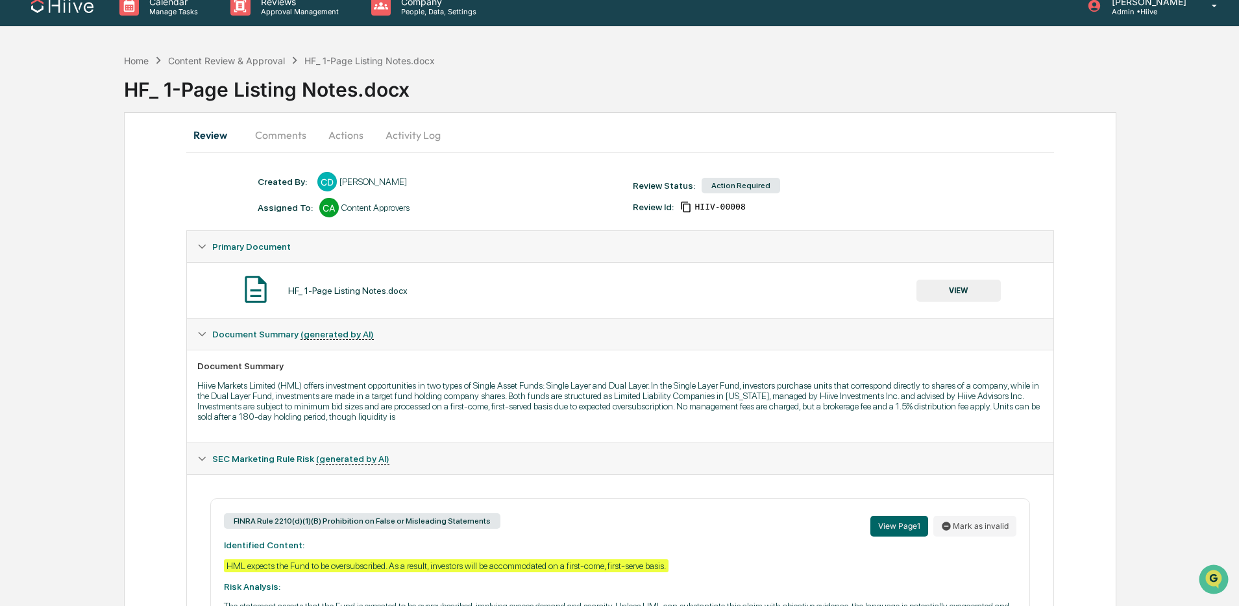
scroll to position [16, 0]
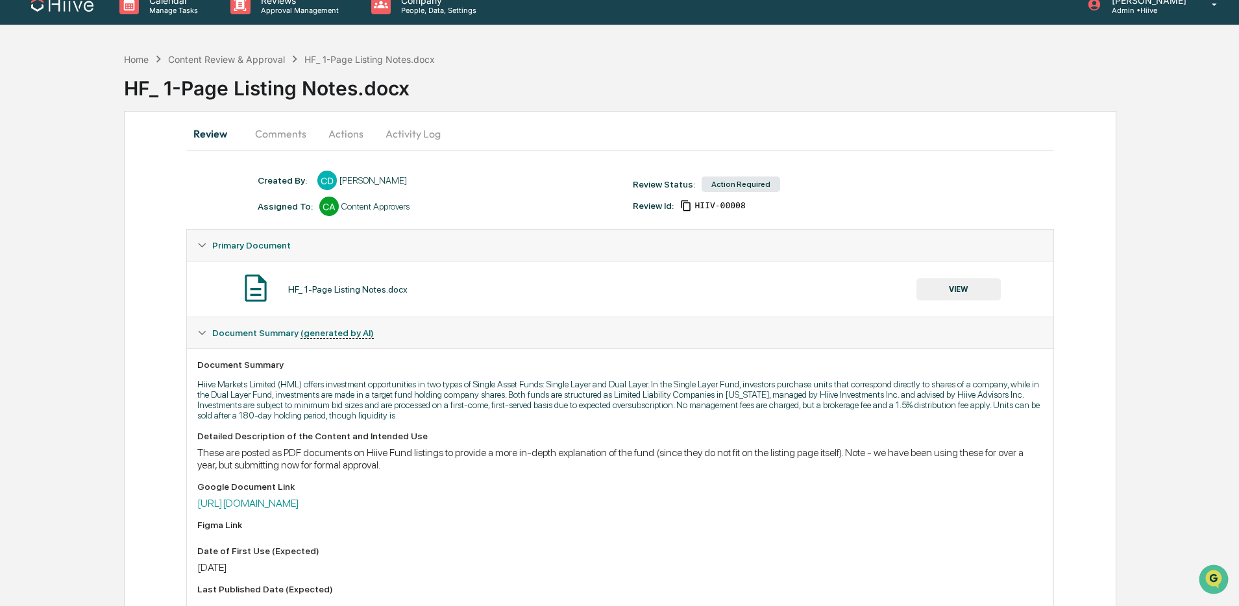
click at [943, 293] on button "VIEW" at bounding box center [958, 289] width 84 height 22
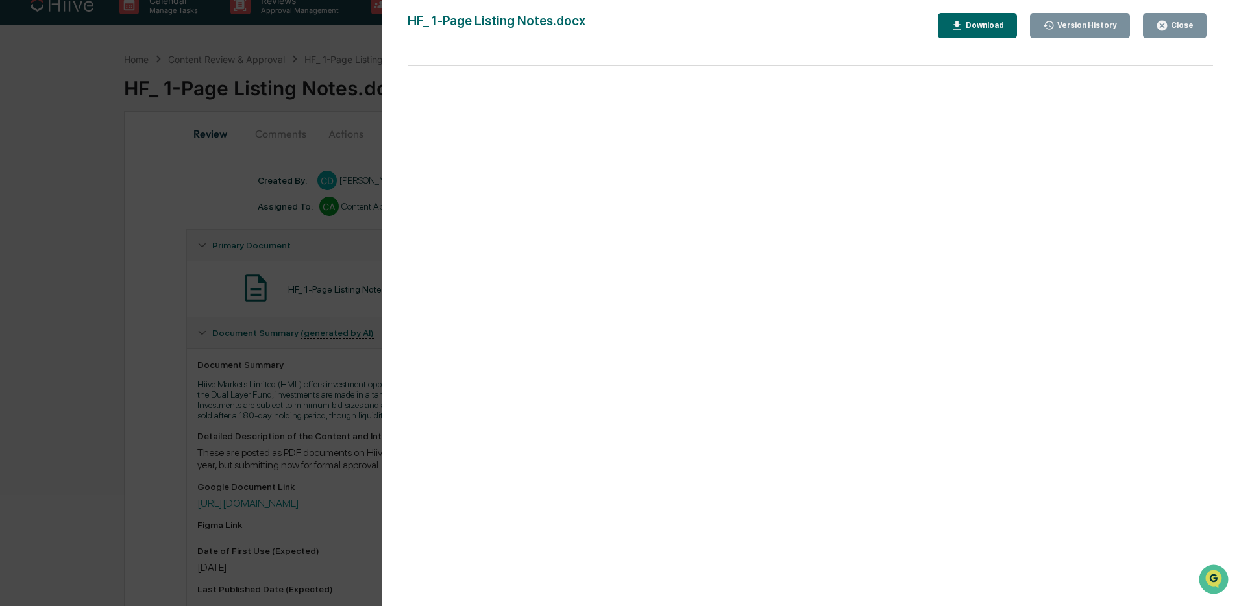
click at [309, 280] on div "Version History [DATE] 06:58 PM [PERSON_NAME] HF_ 1-Page Listing Notes.docx Clo…" at bounding box center [619, 303] width 1239 height 606
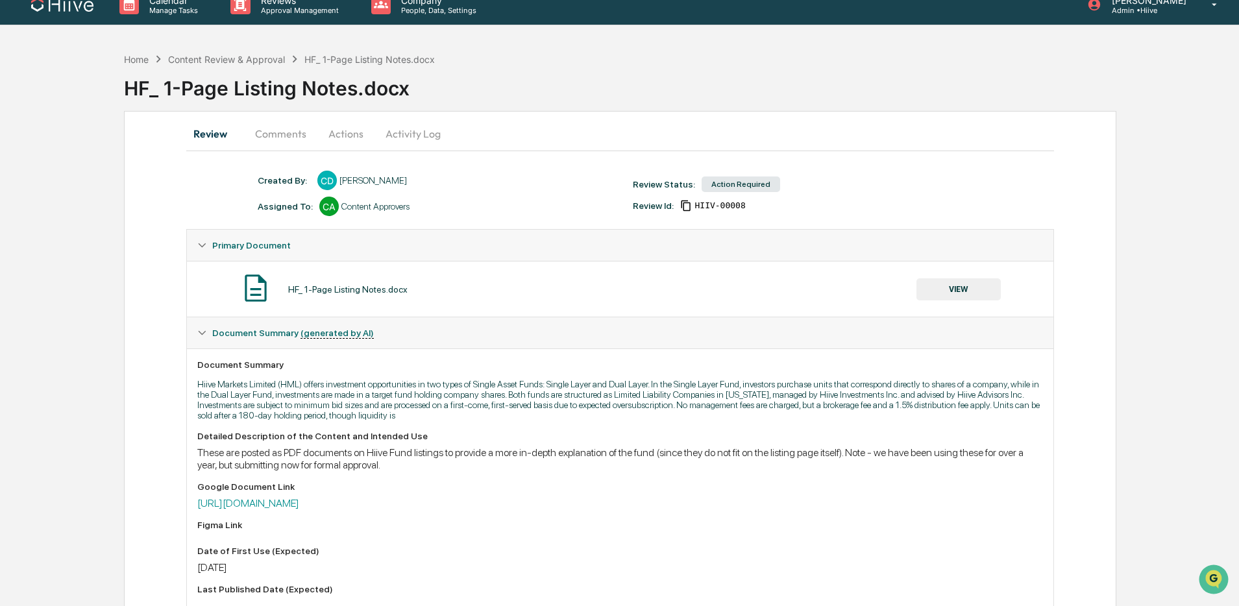
click at [927, 295] on button "VIEW" at bounding box center [958, 289] width 84 height 22
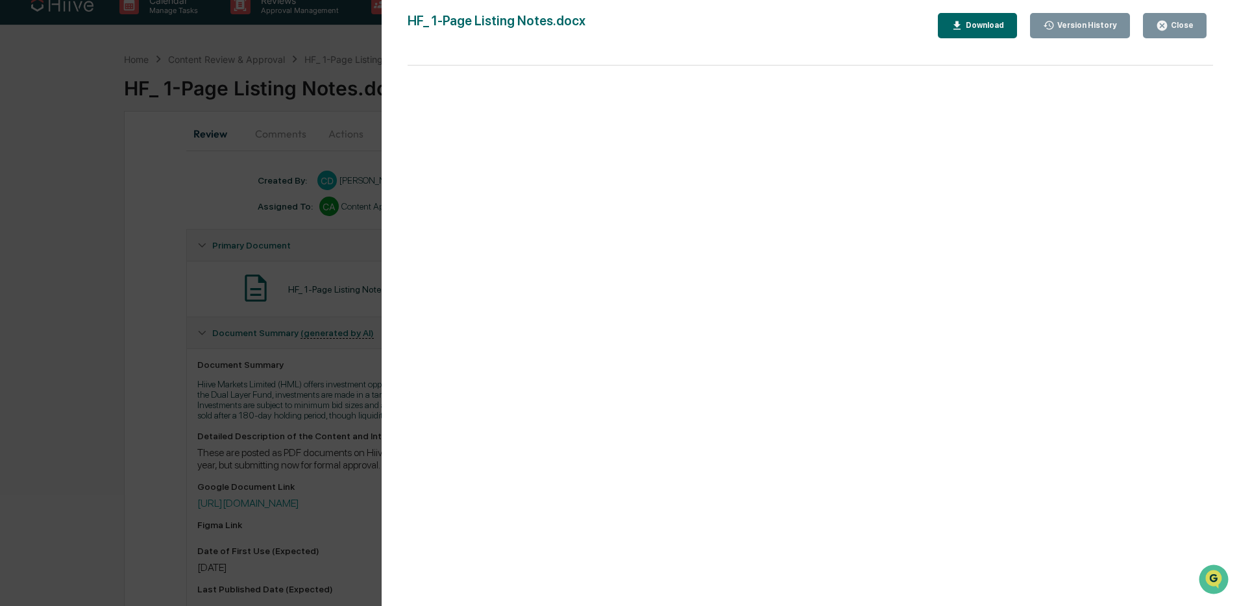
click at [363, 247] on div "Version History [DATE] 06:58 PM [PERSON_NAME] HF_ 1-Page Listing Notes.docx Clo…" at bounding box center [619, 303] width 1239 height 606
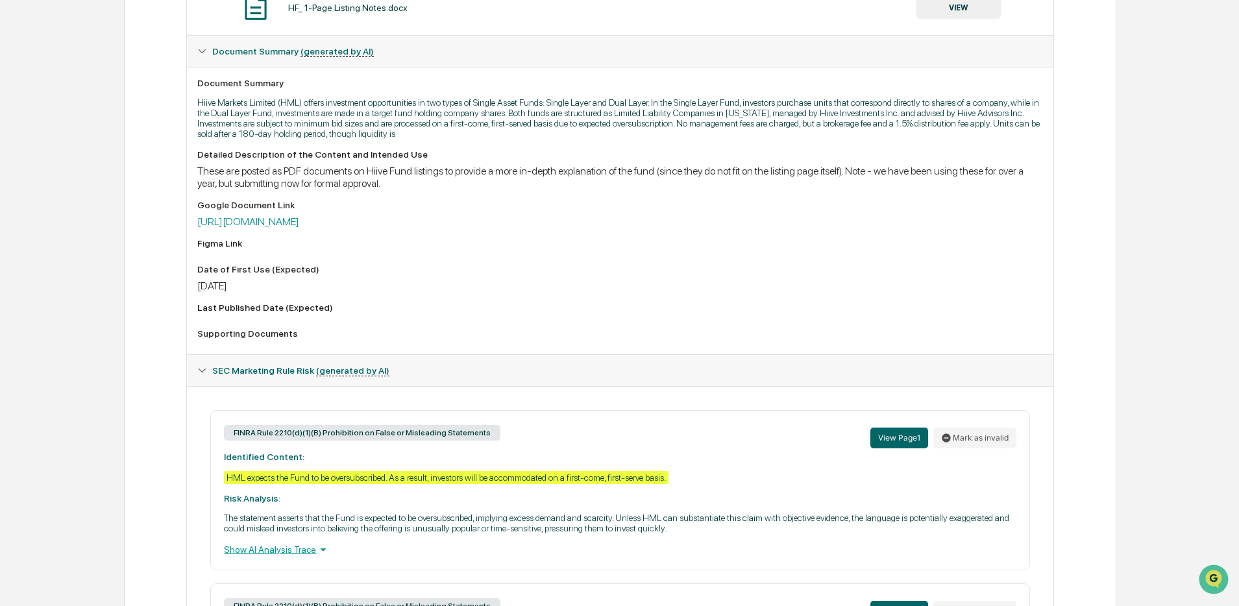
scroll to position [295, 0]
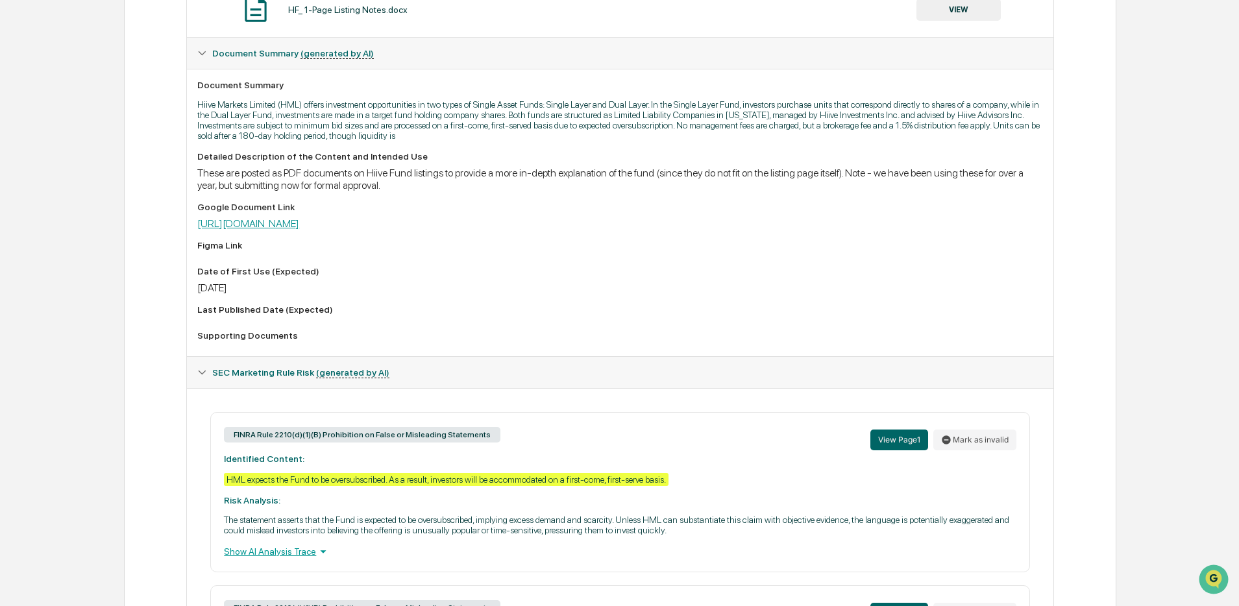
click at [299, 227] on link "[URL][DOMAIN_NAME]" at bounding box center [248, 223] width 102 height 12
